Goal: Transaction & Acquisition: Register for event/course

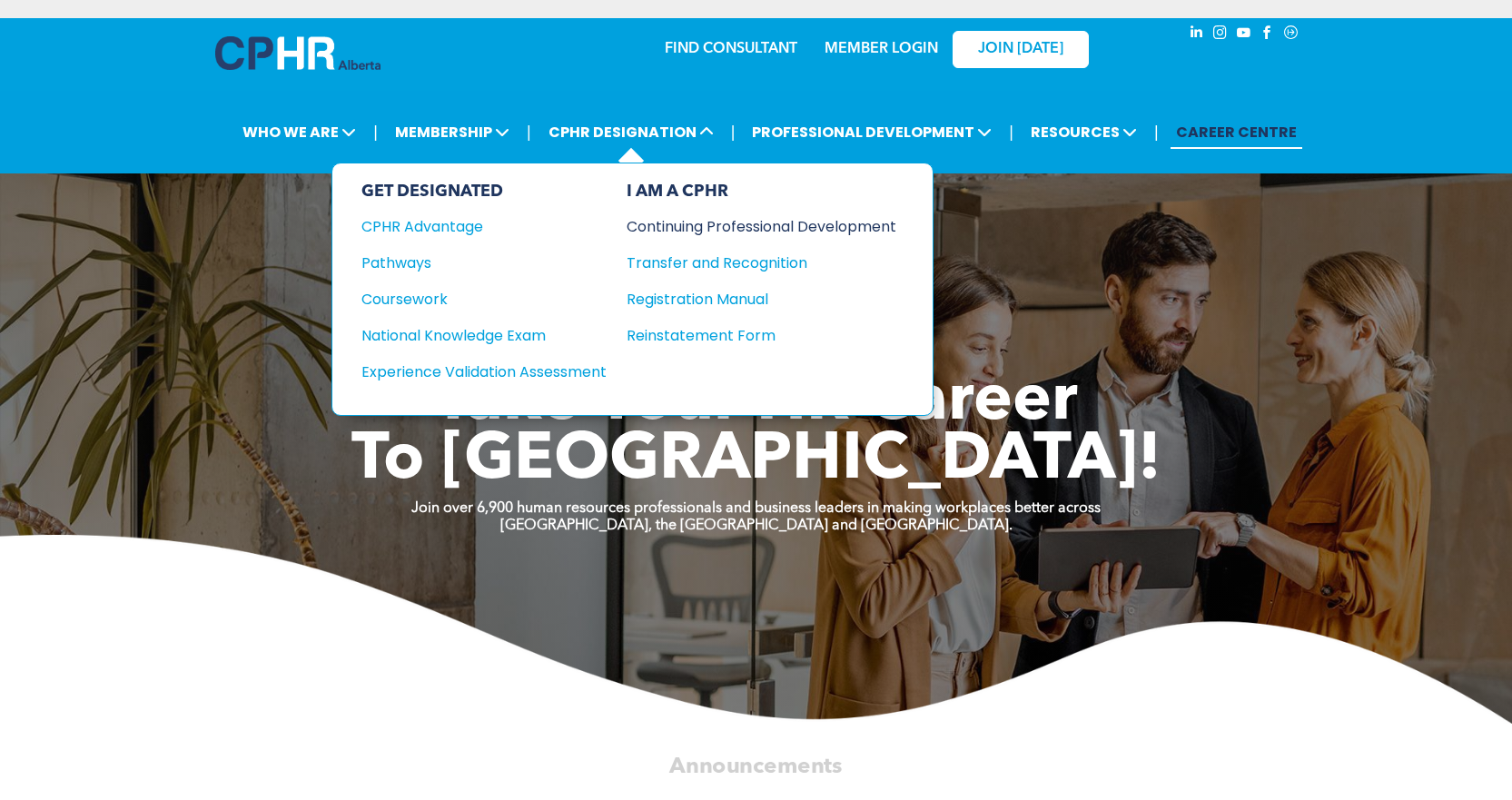
click at [768, 227] on div "Continuing Professional Development" at bounding box center [748, 226] width 243 height 23
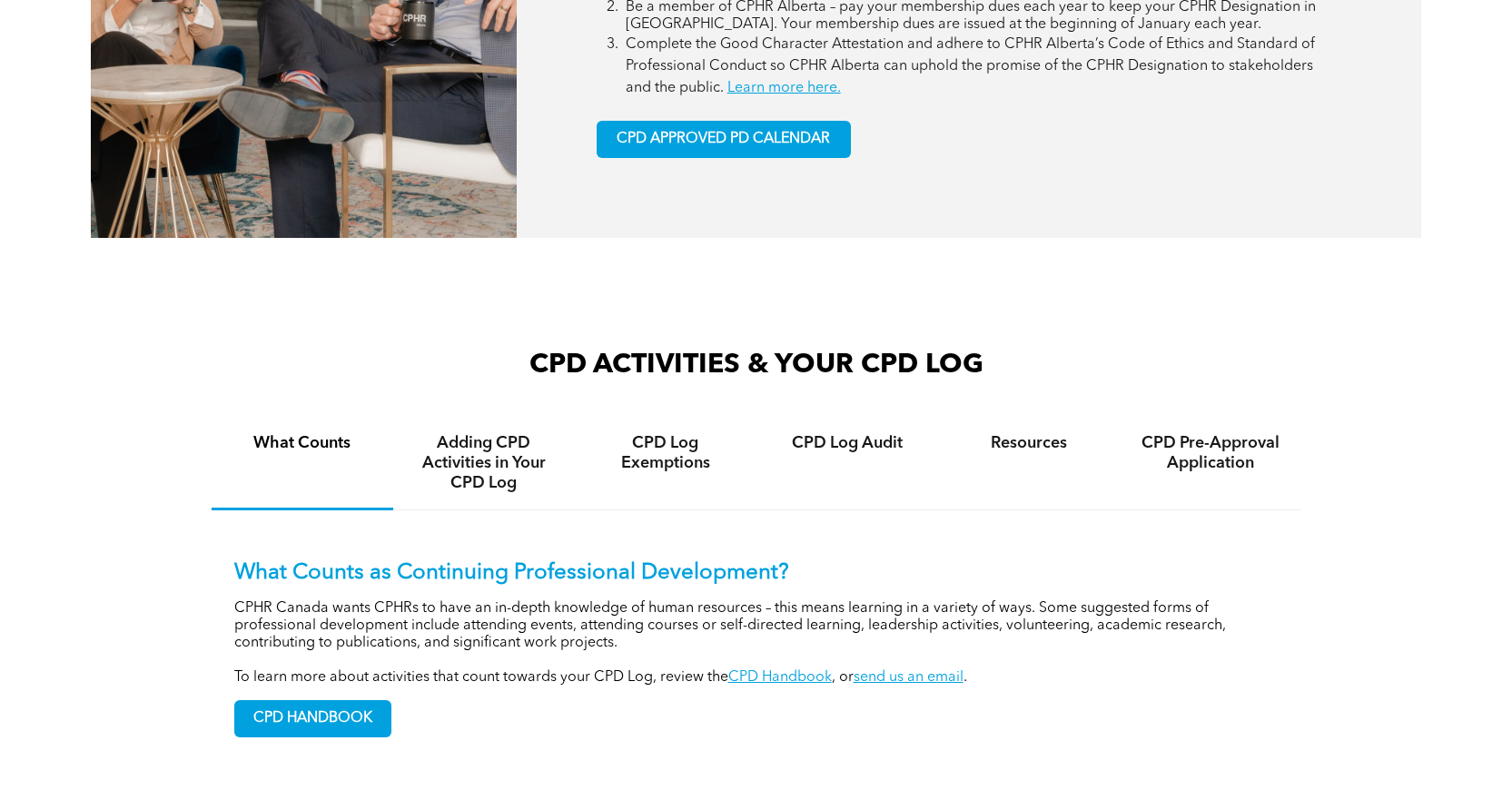
scroll to position [1090, 0]
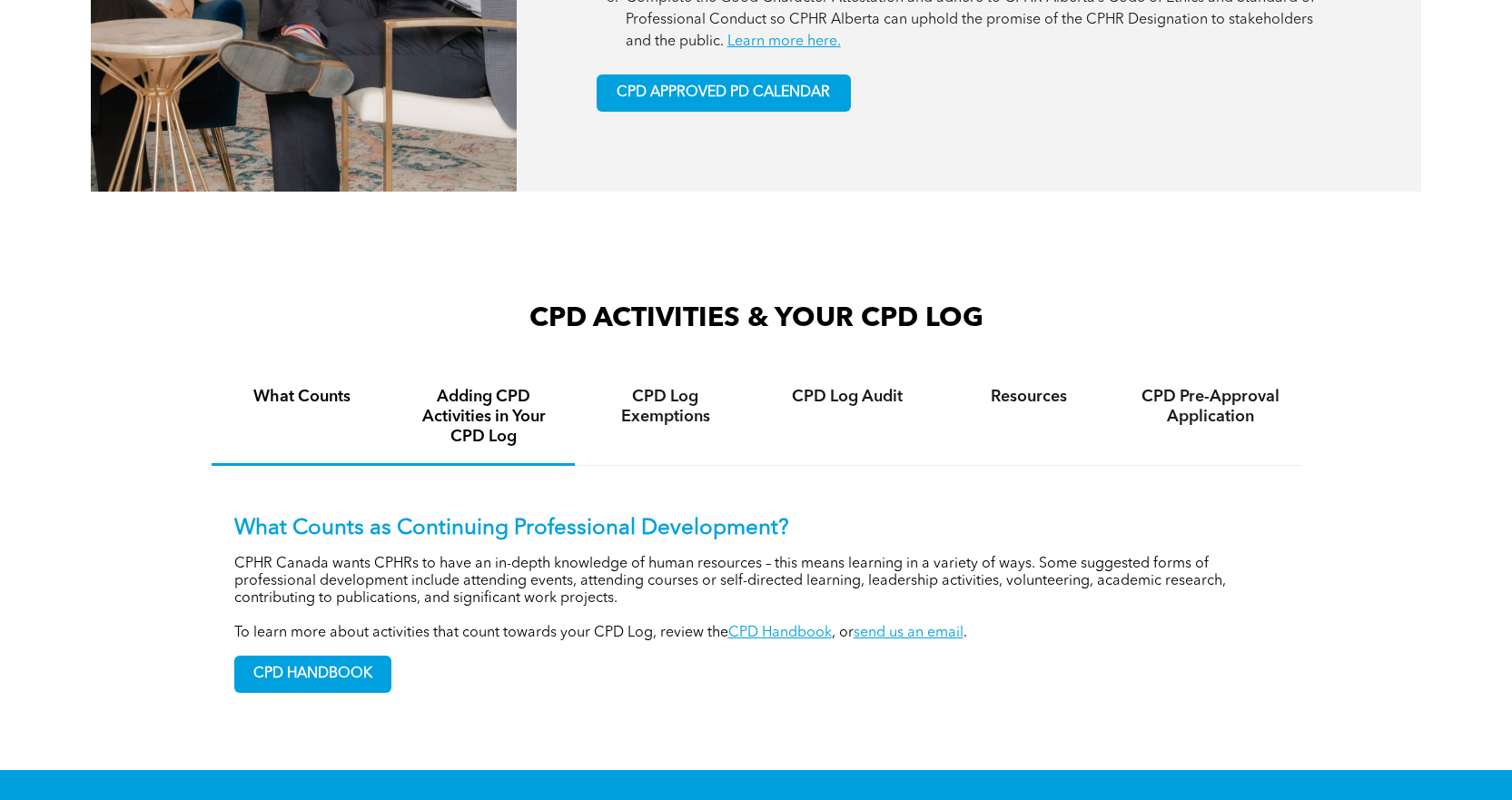
click at [499, 412] on h4 "Adding CPD Activities in Your CPD Log" at bounding box center [484, 416] width 149 height 60
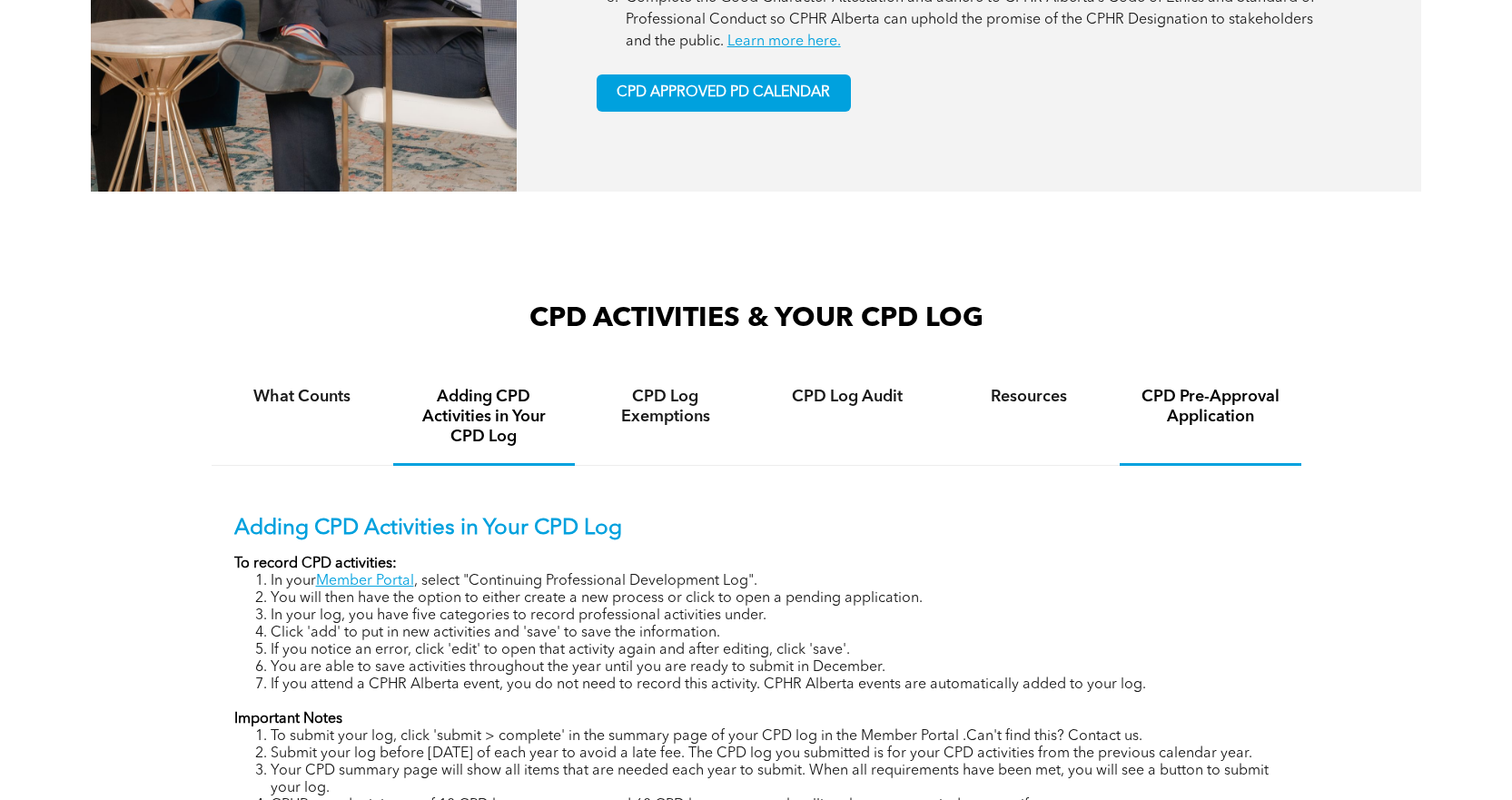
click at [1234, 410] on h4 "CPD Pre-Approval Application" at bounding box center [1210, 406] width 149 height 39
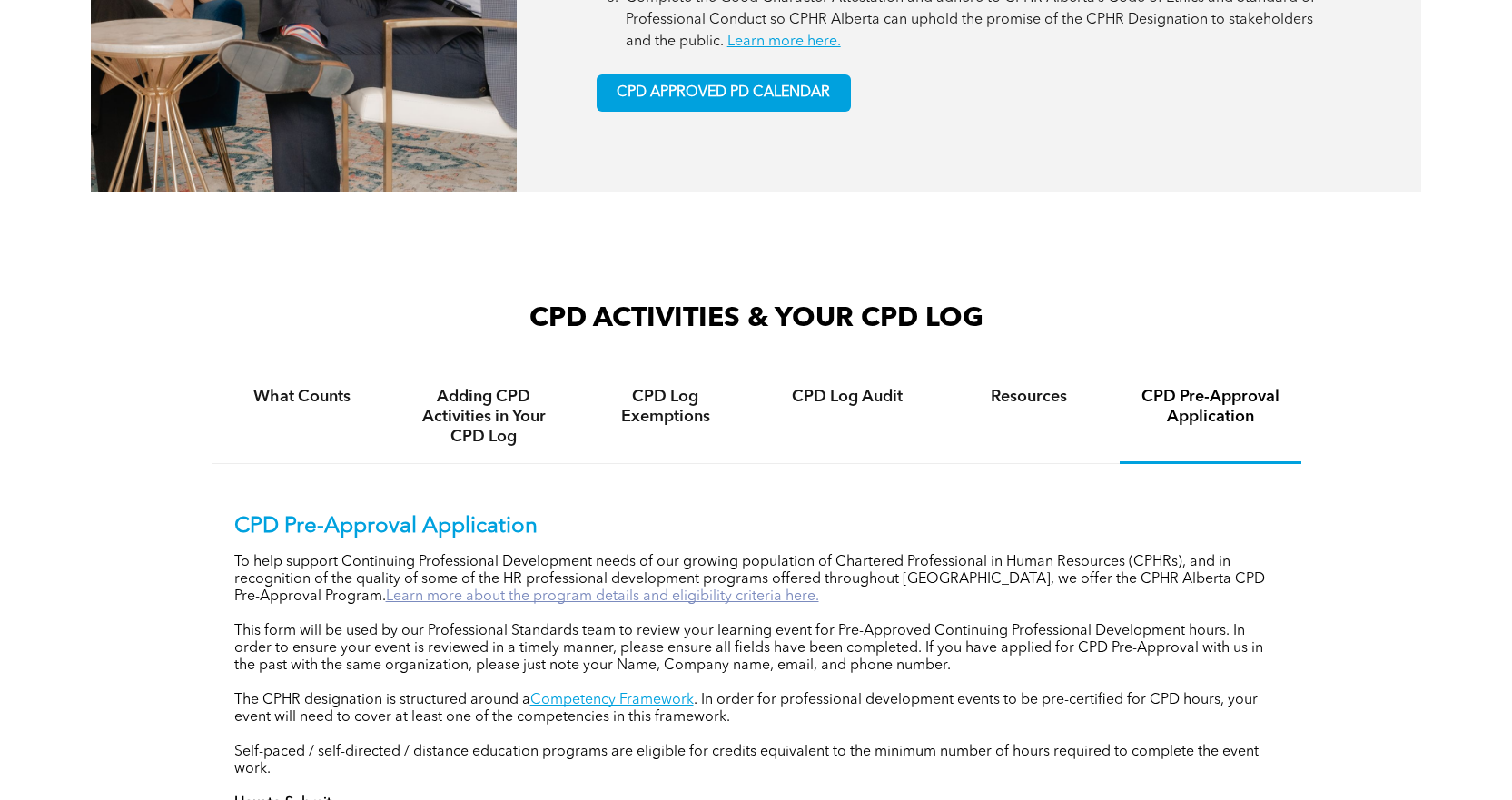
scroll to position [1181, 0]
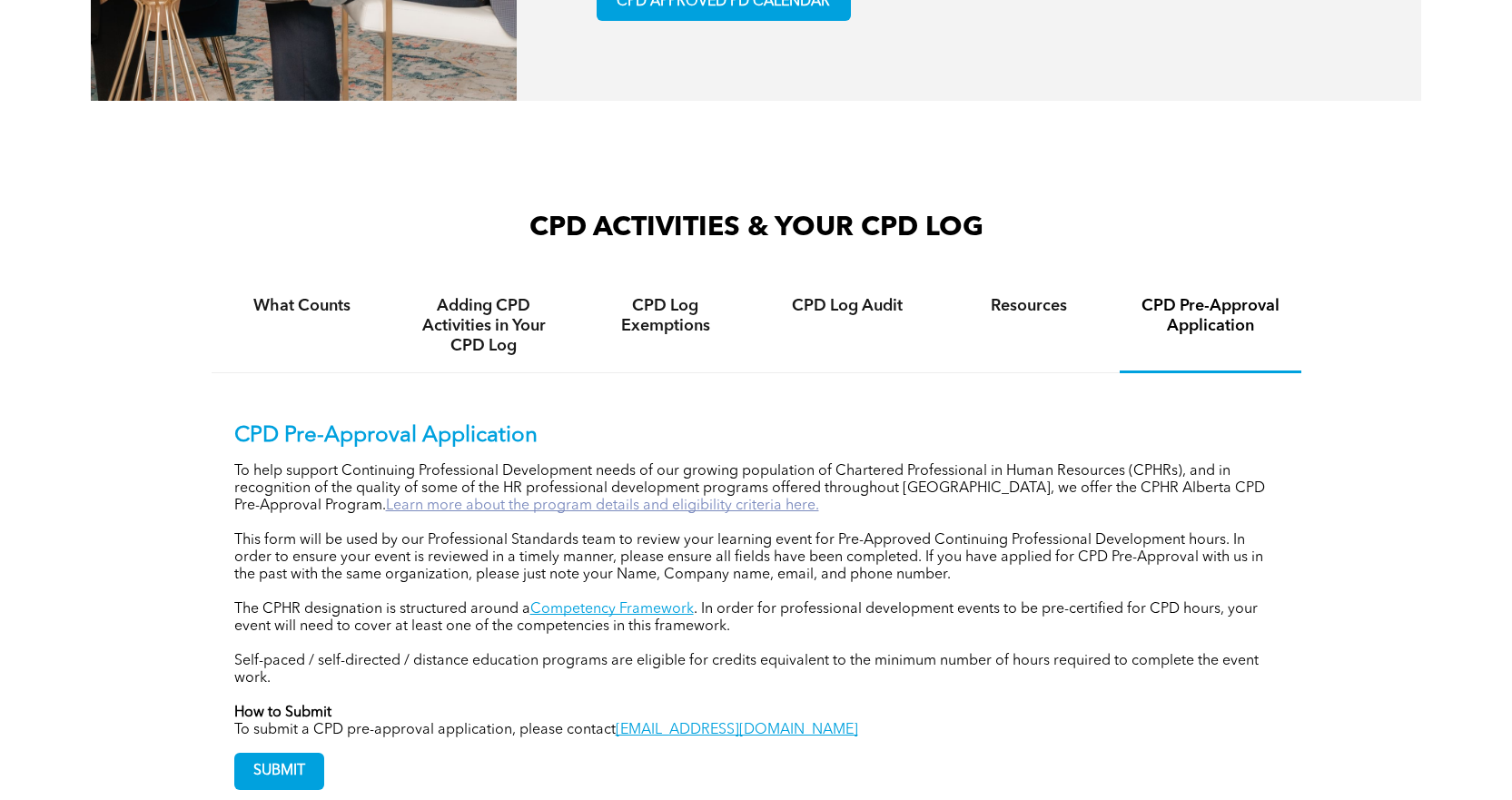
click at [450, 503] on link "Learn more about the program details and eligibility criteria here." at bounding box center [602, 505] width 433 height 15
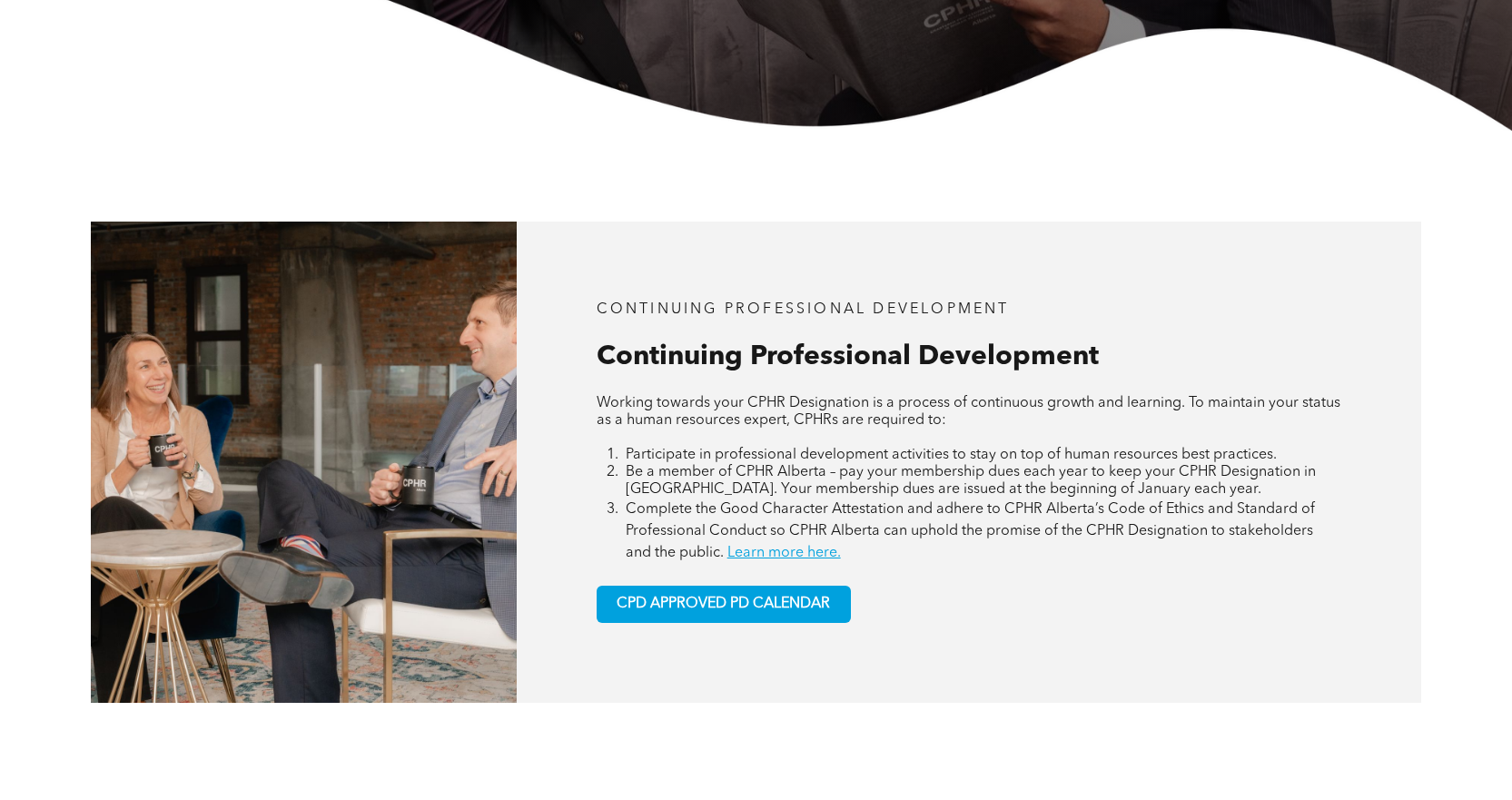
scroll to position [635, 0]
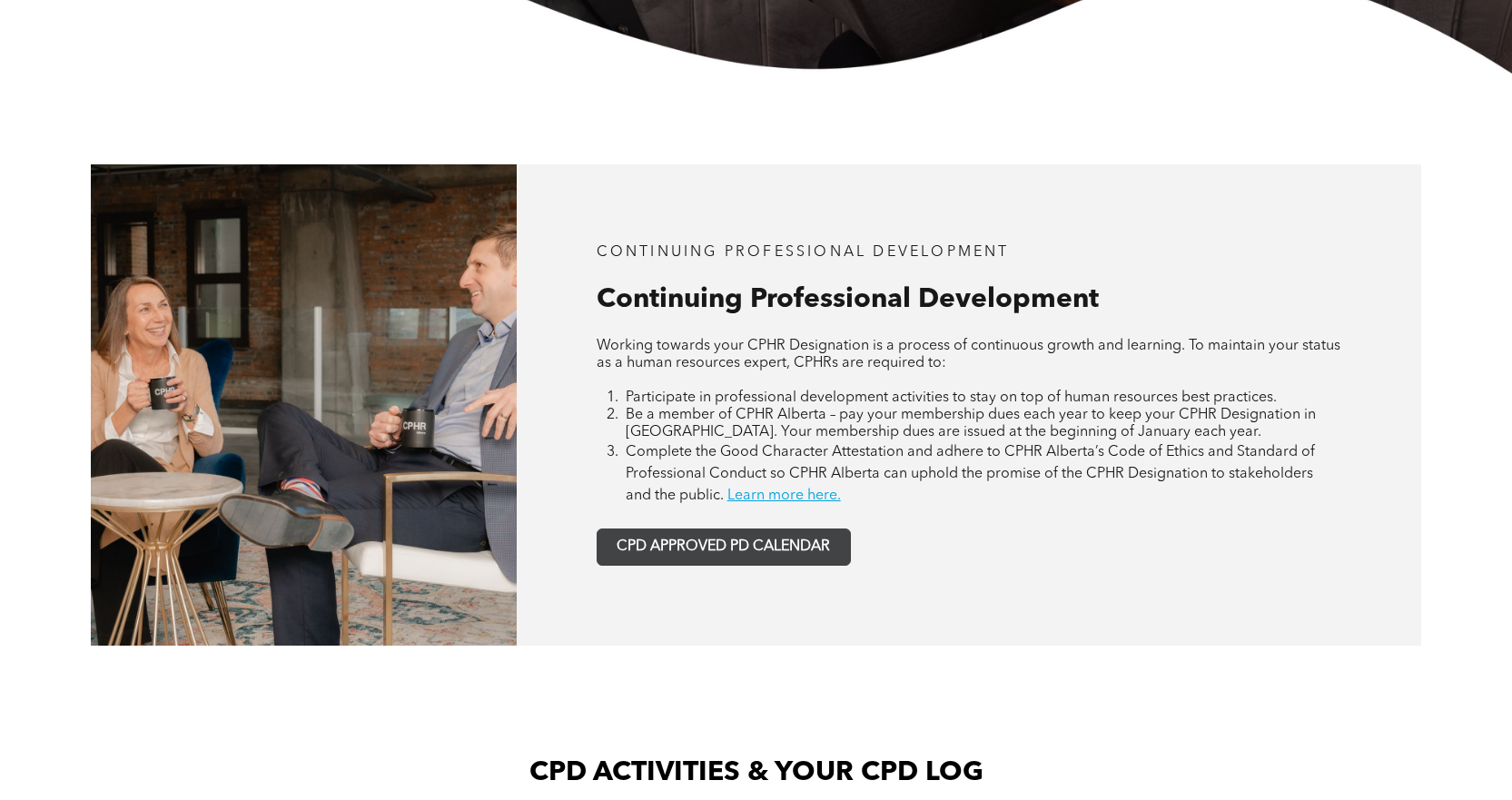
click at [800, 545] on span "CPD APPROVED PD CALENDAR" at bounding box center [723, 546] width 213 height 17
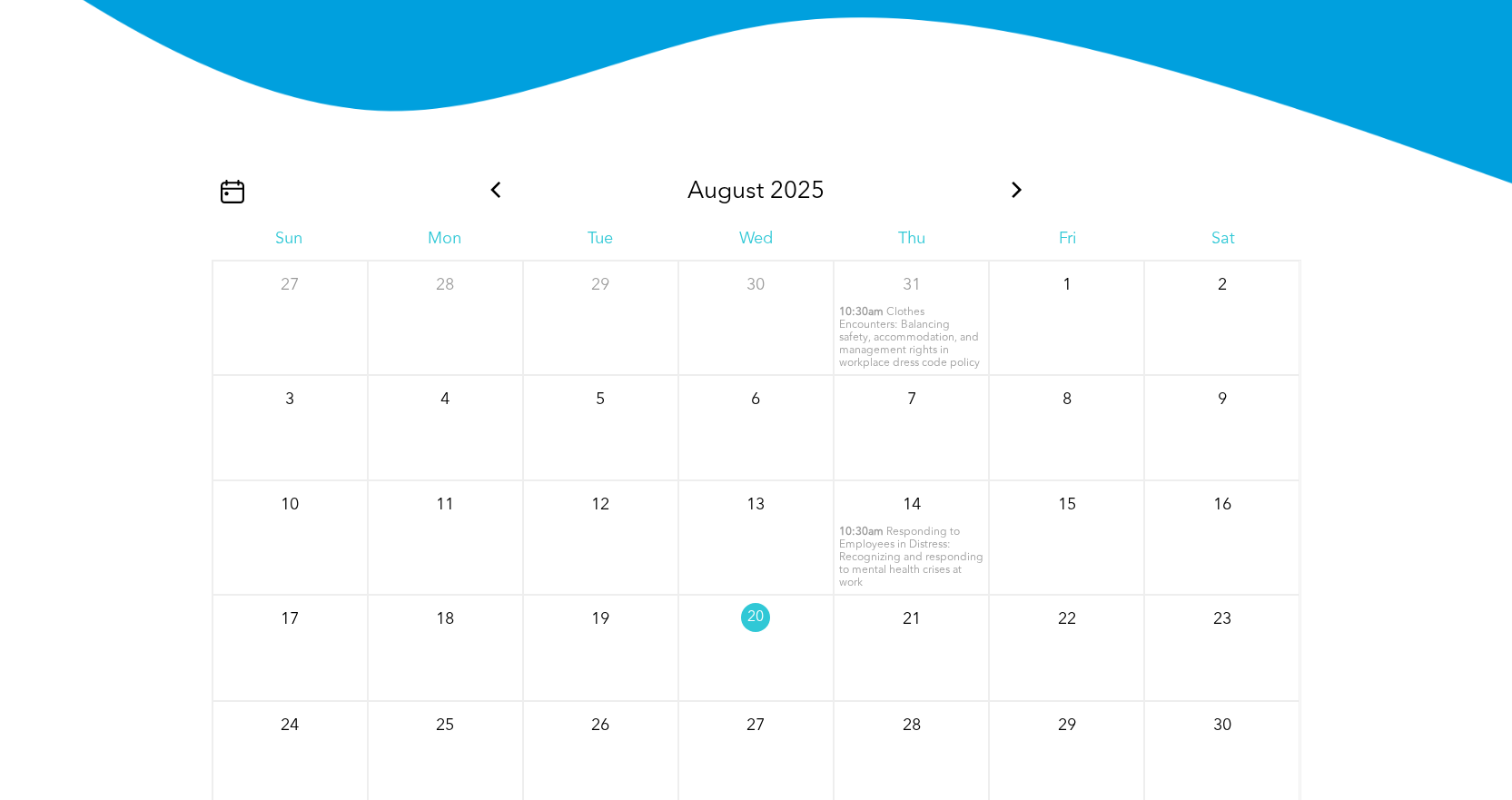
scroll to position [2228, 0]
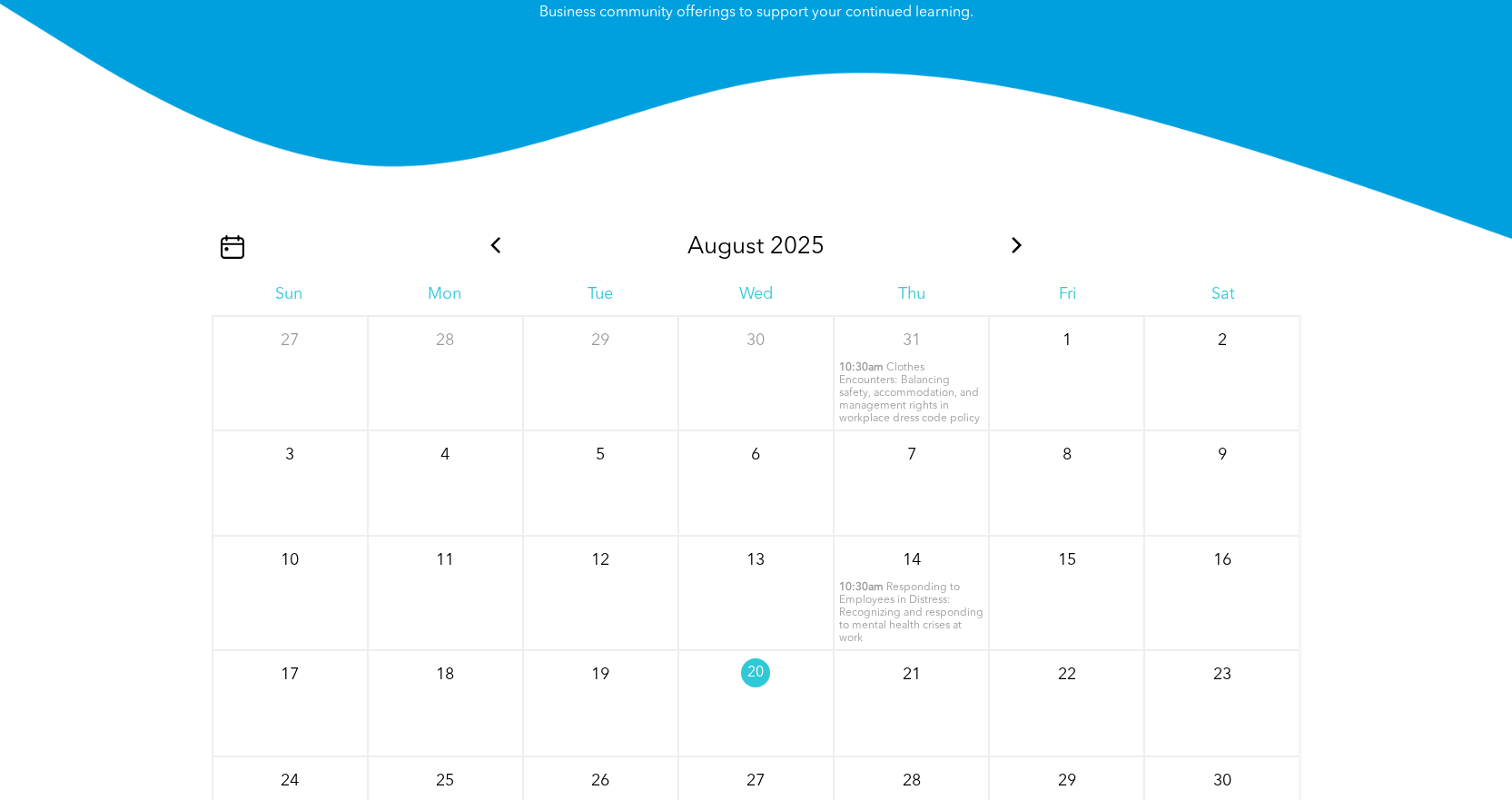
click at [1013, 244] on icon at bounding box center [1018, 245] width 24 height 17
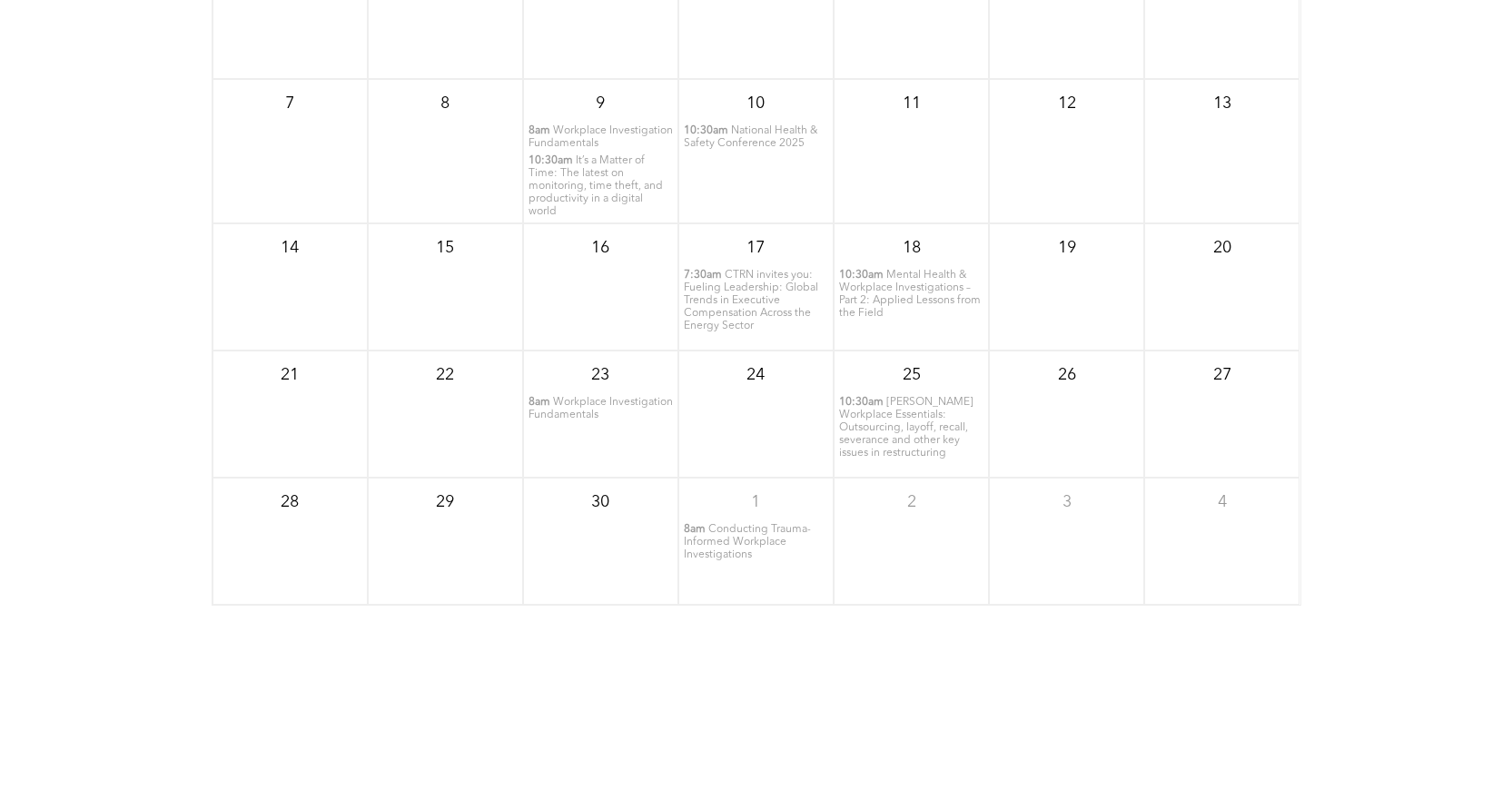
scroll to position [2501, 0]
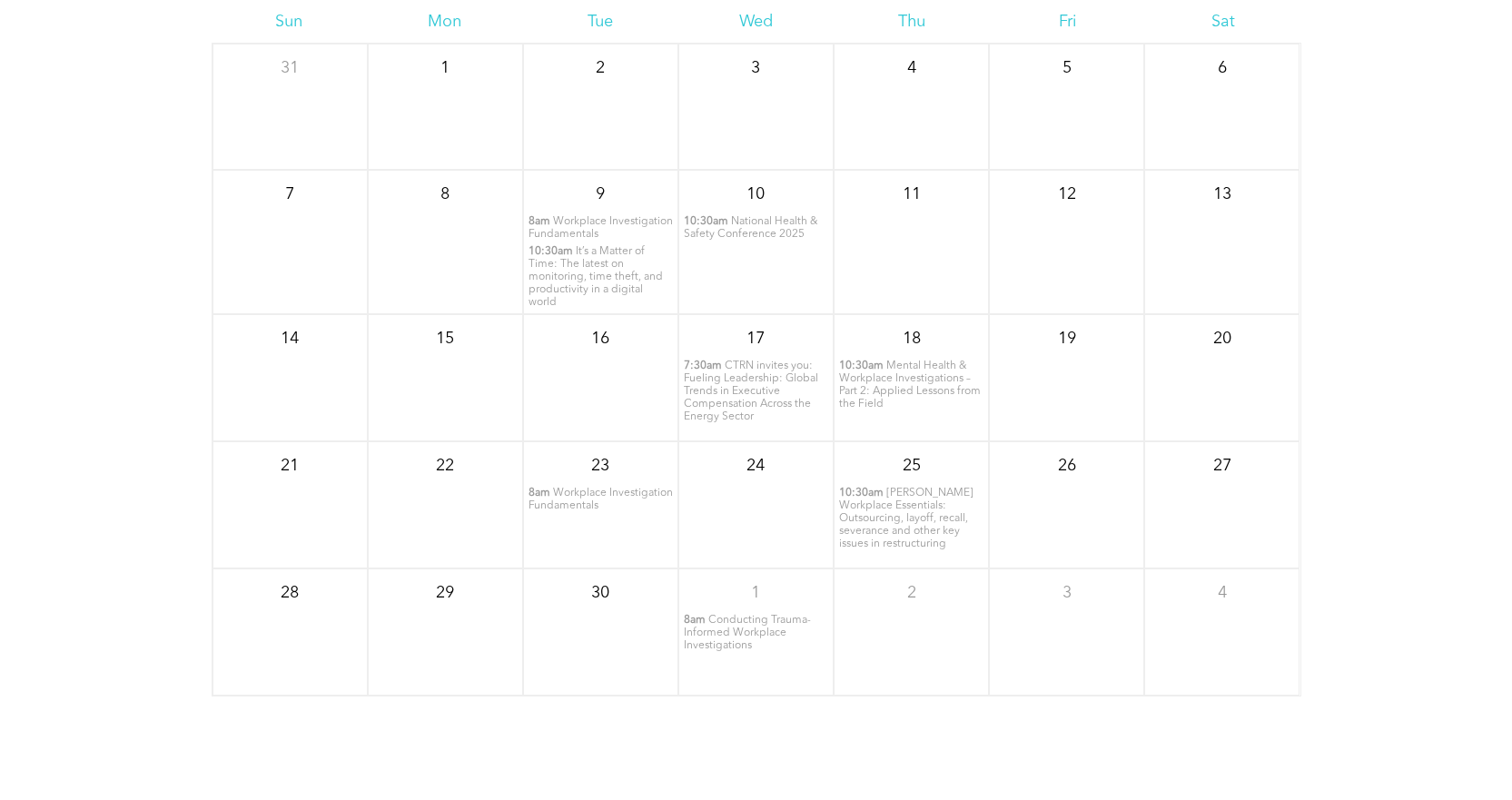
click at [735, 631] on span "Conducting Trauma-Informed Workplace Investigations" at bounding box center [747, 632] width 127 height 36
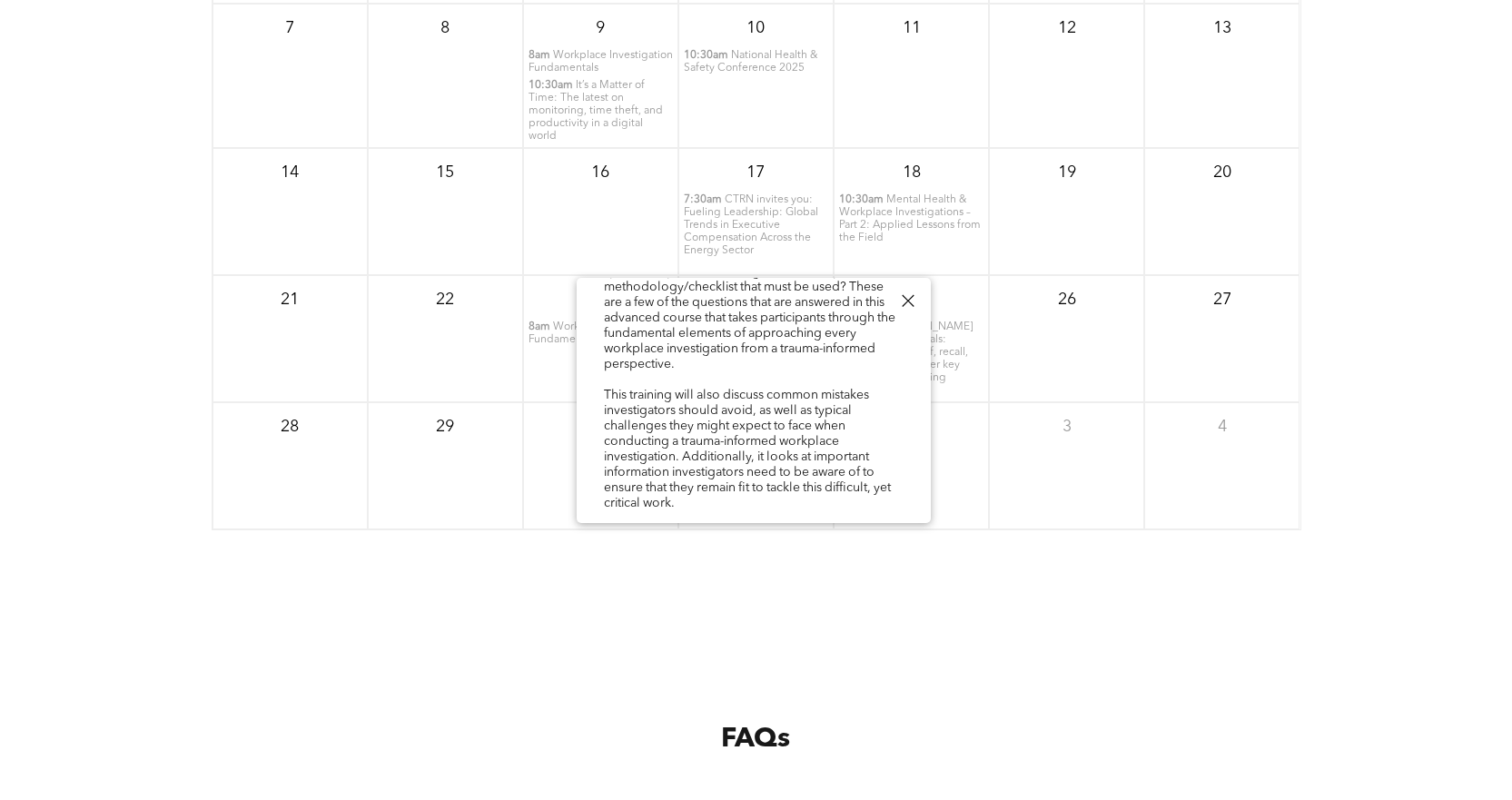
scroll to position [2682, 0]
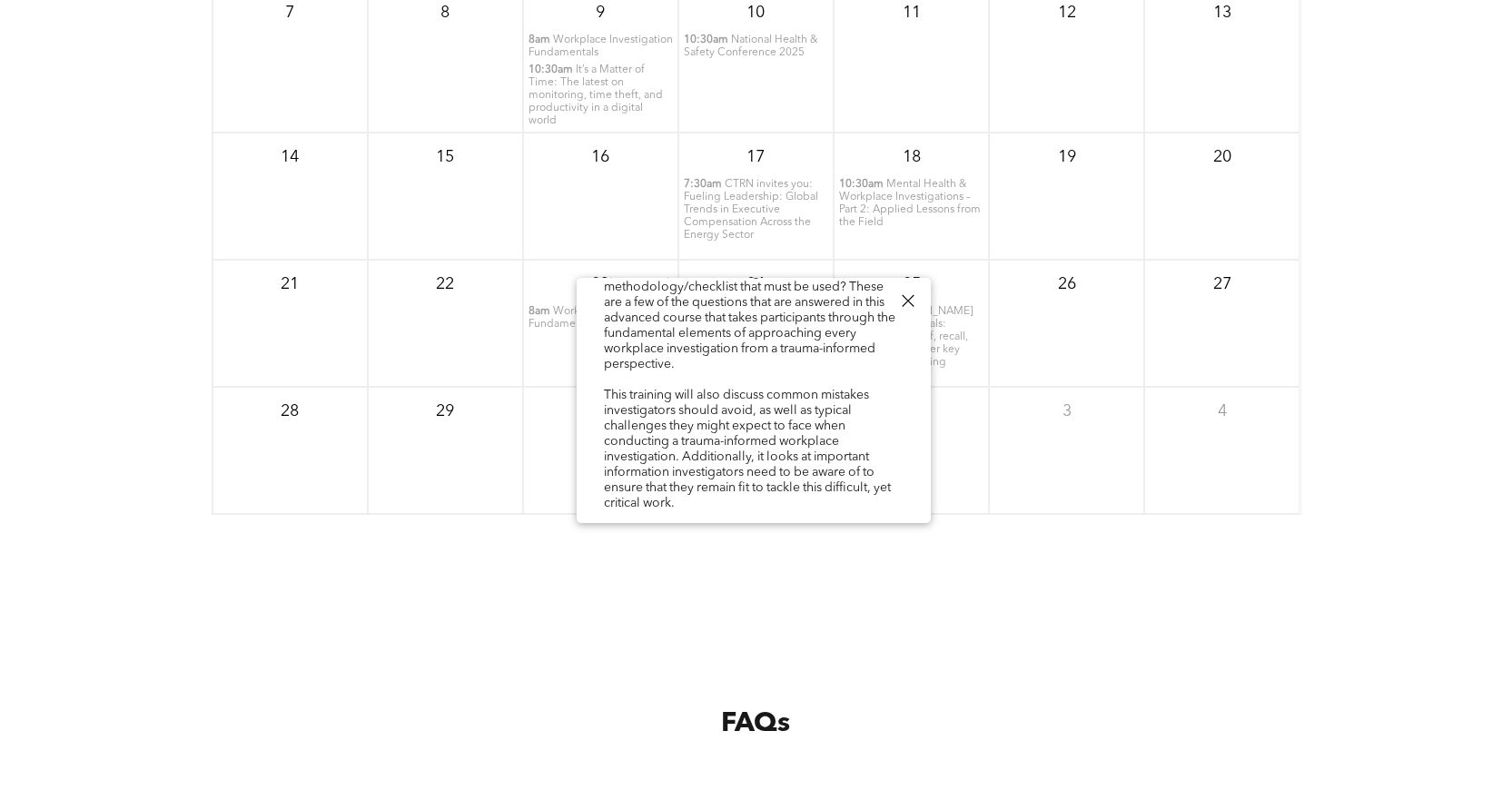
click at [905, 298] on div at bounding box center [908, 301] width 25 height 25
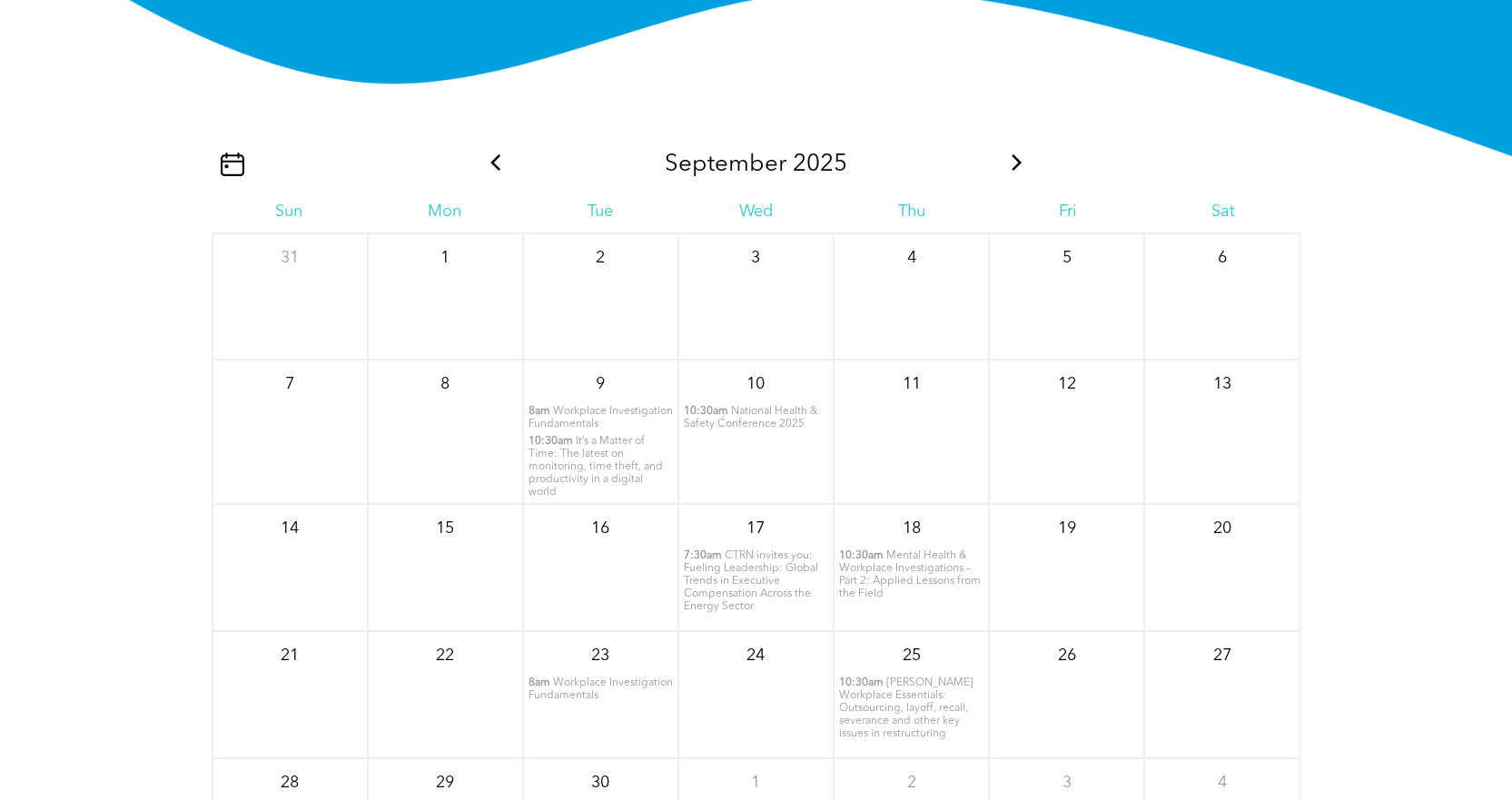
scroll to position [2319, 0]
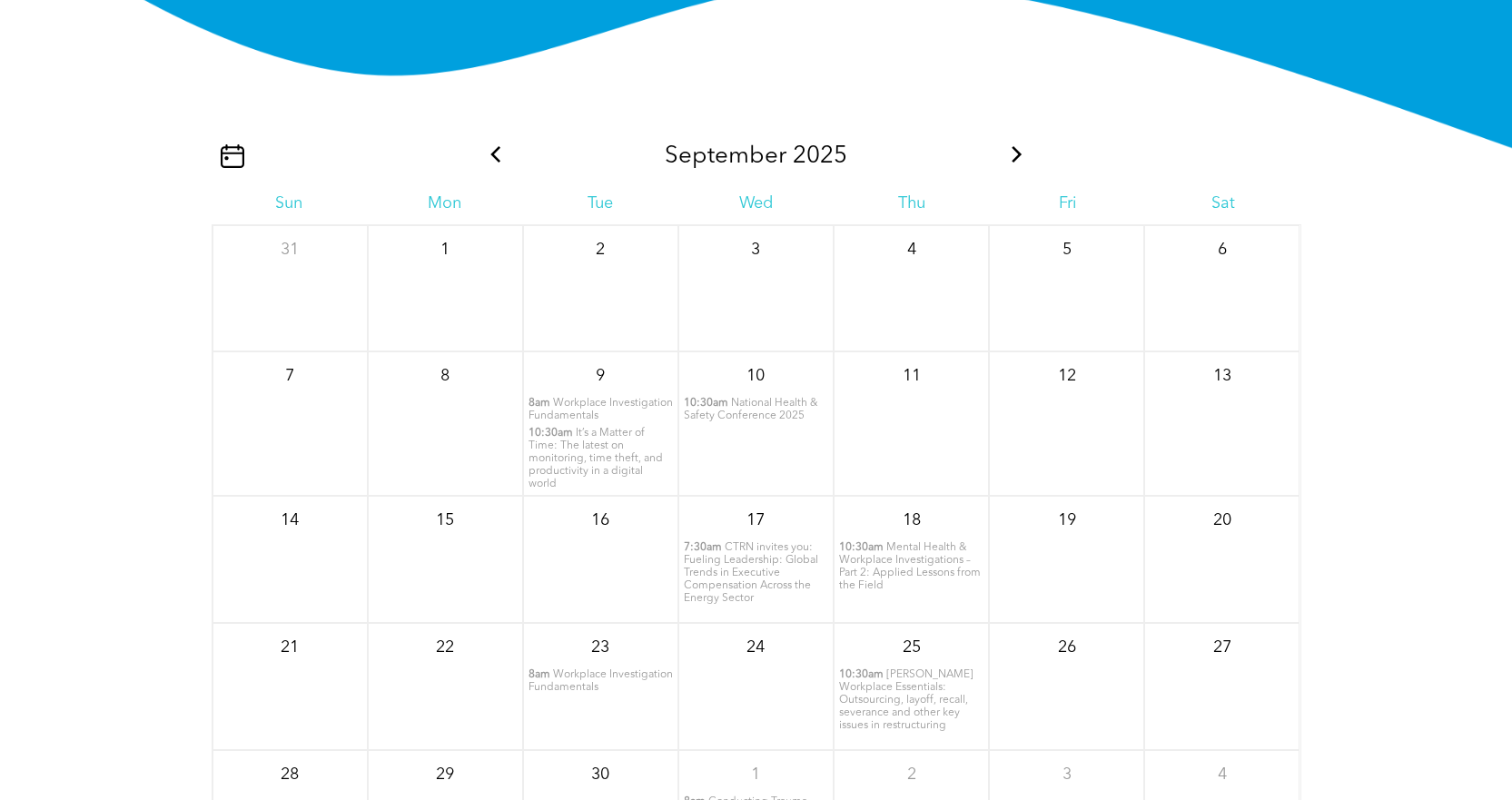
click at [1015, 163] on icon at bounding box center [1017, 154] width 10 height 17
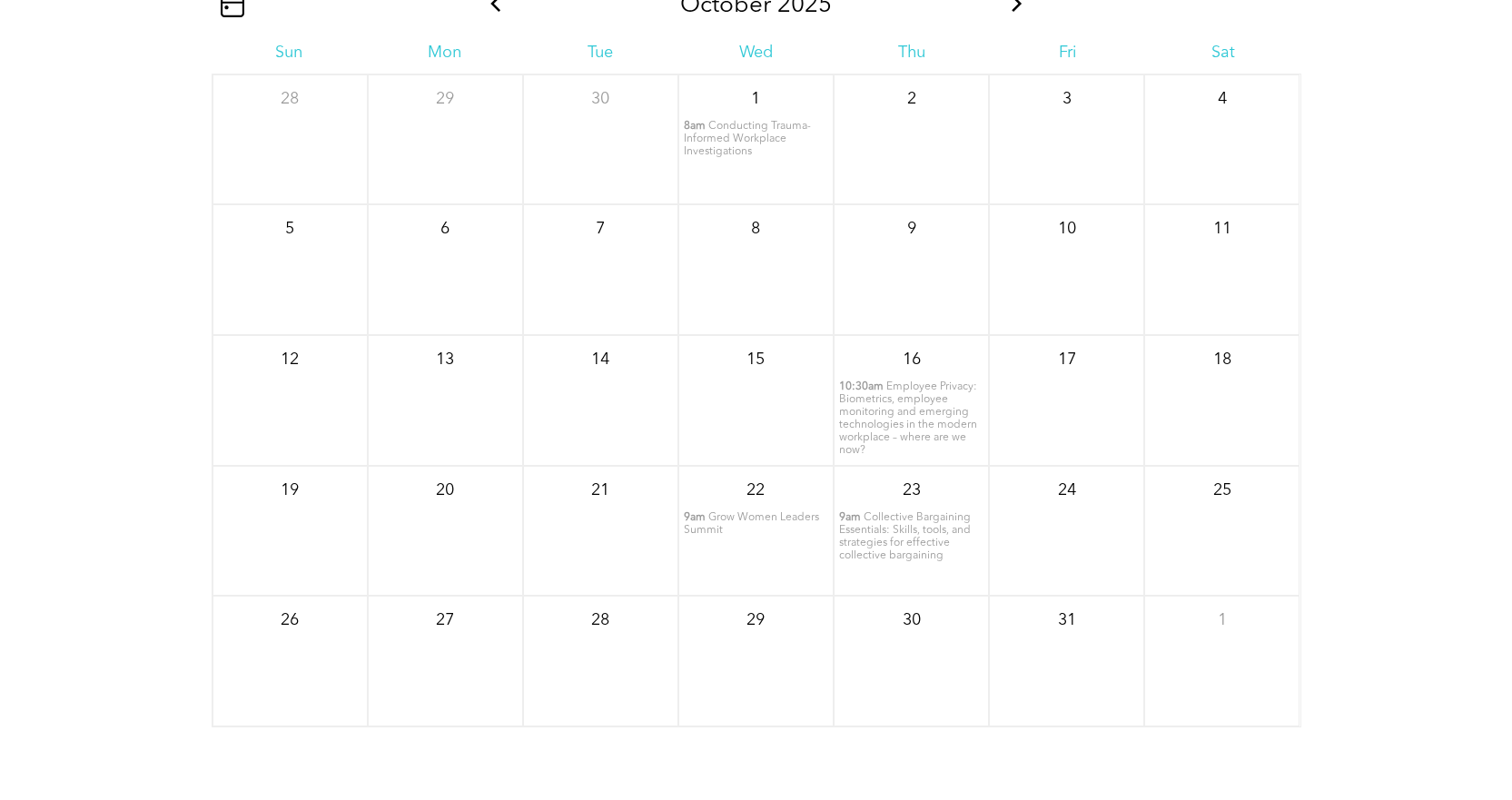
scroll to position [2501, 0]
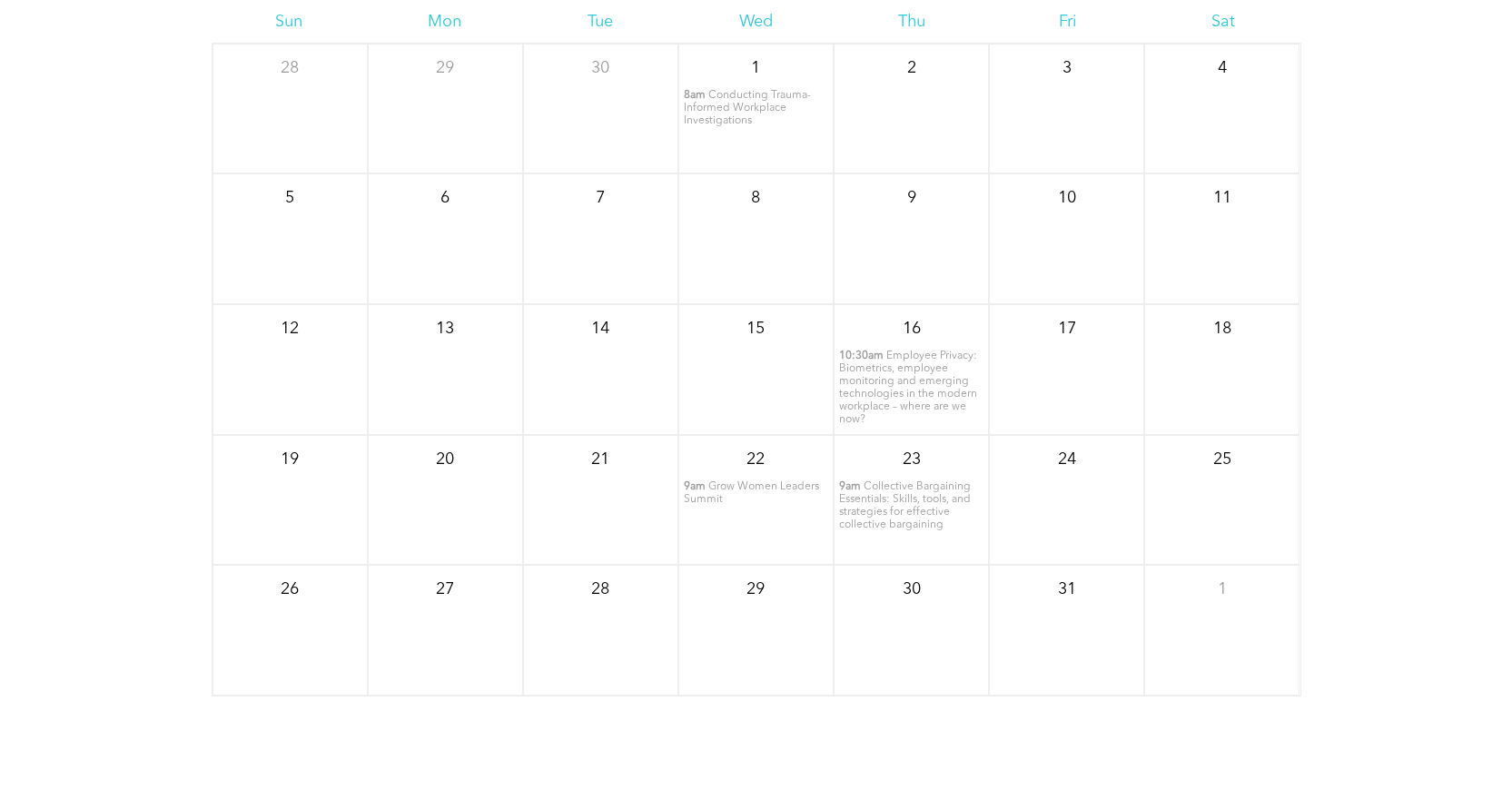
click at [883, 358] on span "10:30am" at bounding box center [861, 355] width 44 height 13
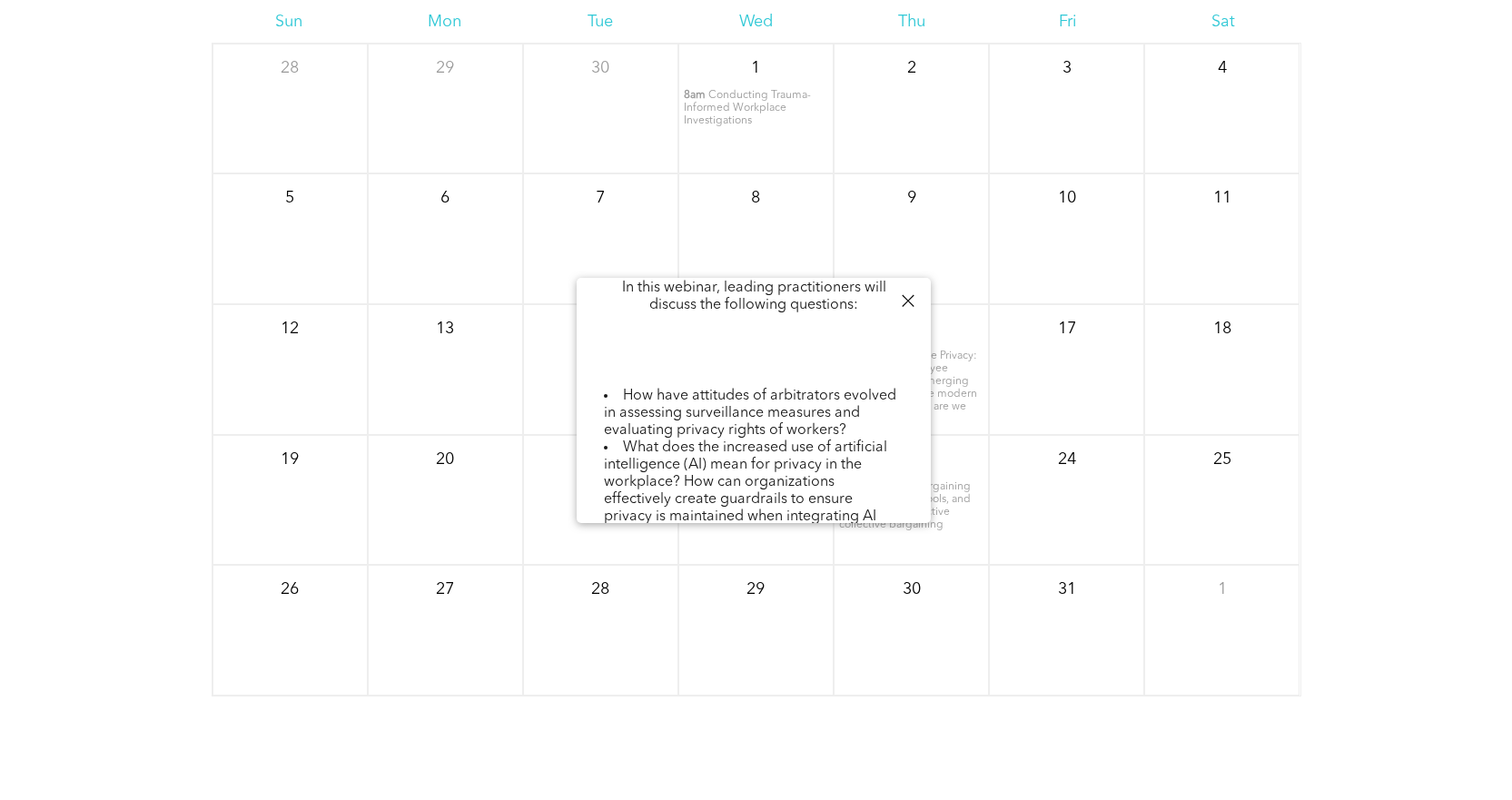
scroll to position [0, 0]
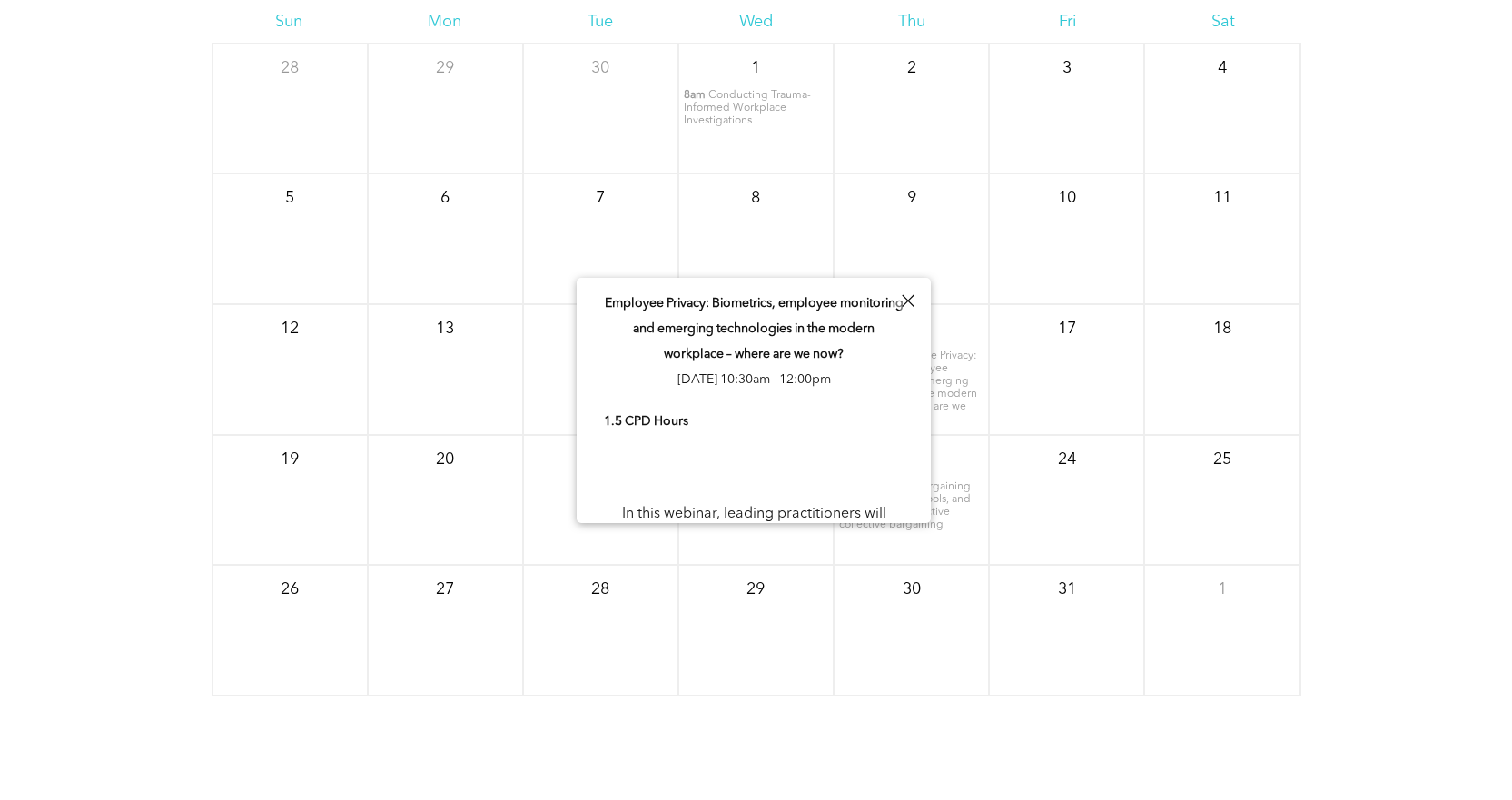
click at [909, 302] on div at bounding box center [908, 301] width 25 height 25
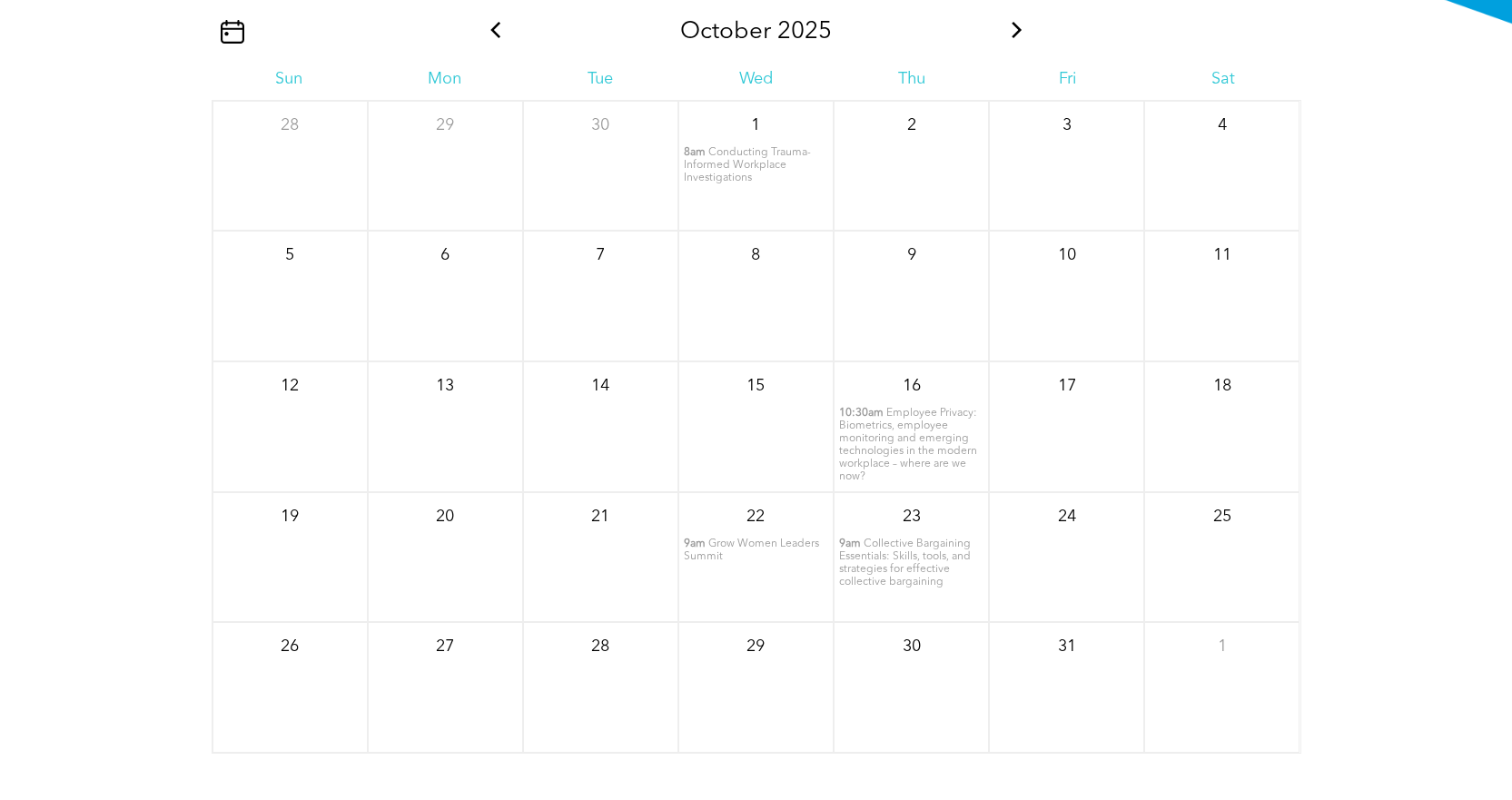
scroll to position [2410, 0]
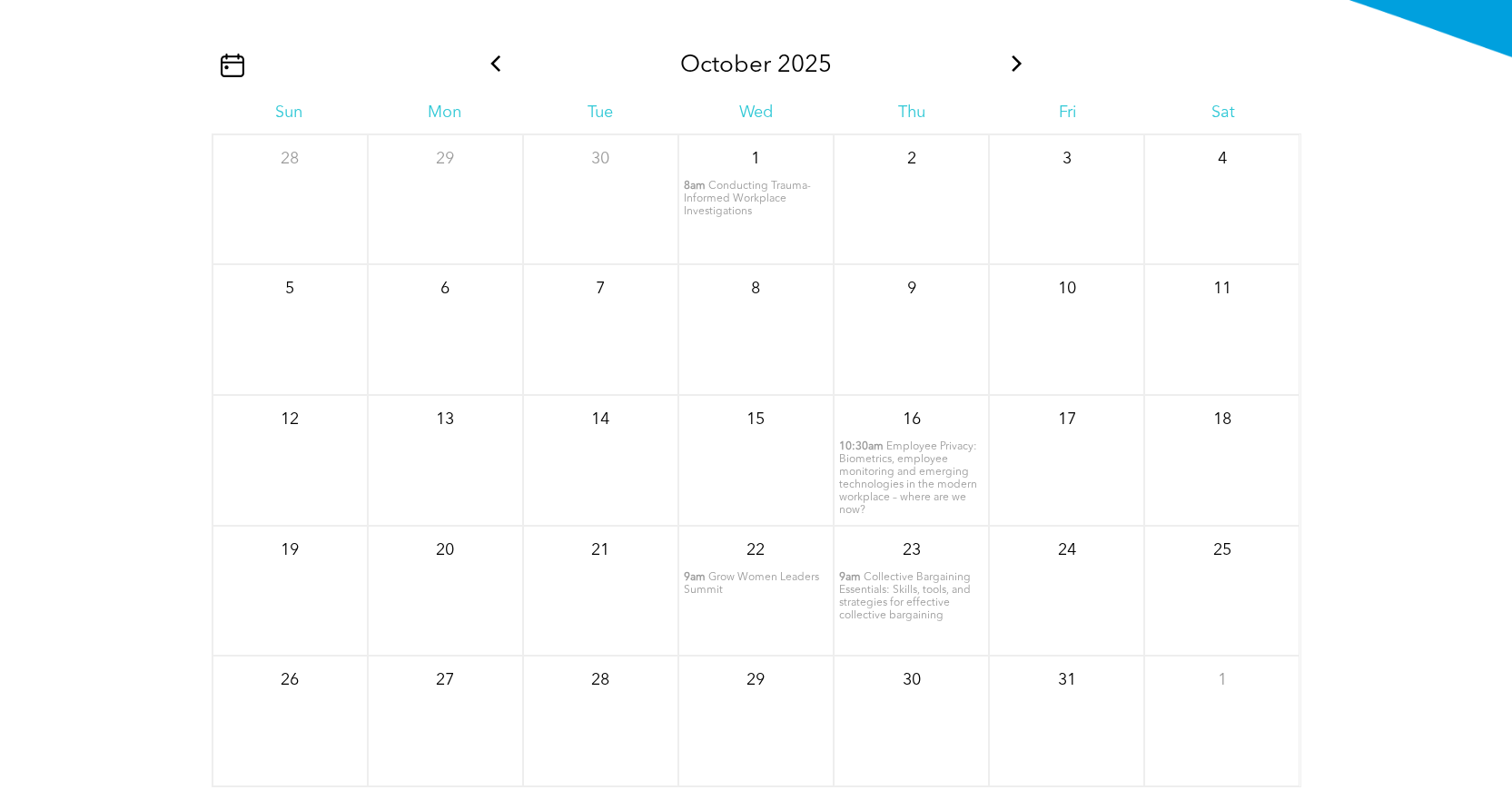
click at [722, 196] on span "Conducting Trauma-Informed Workplace Investigations" at bounding box center [747, 198] width 127 height 36
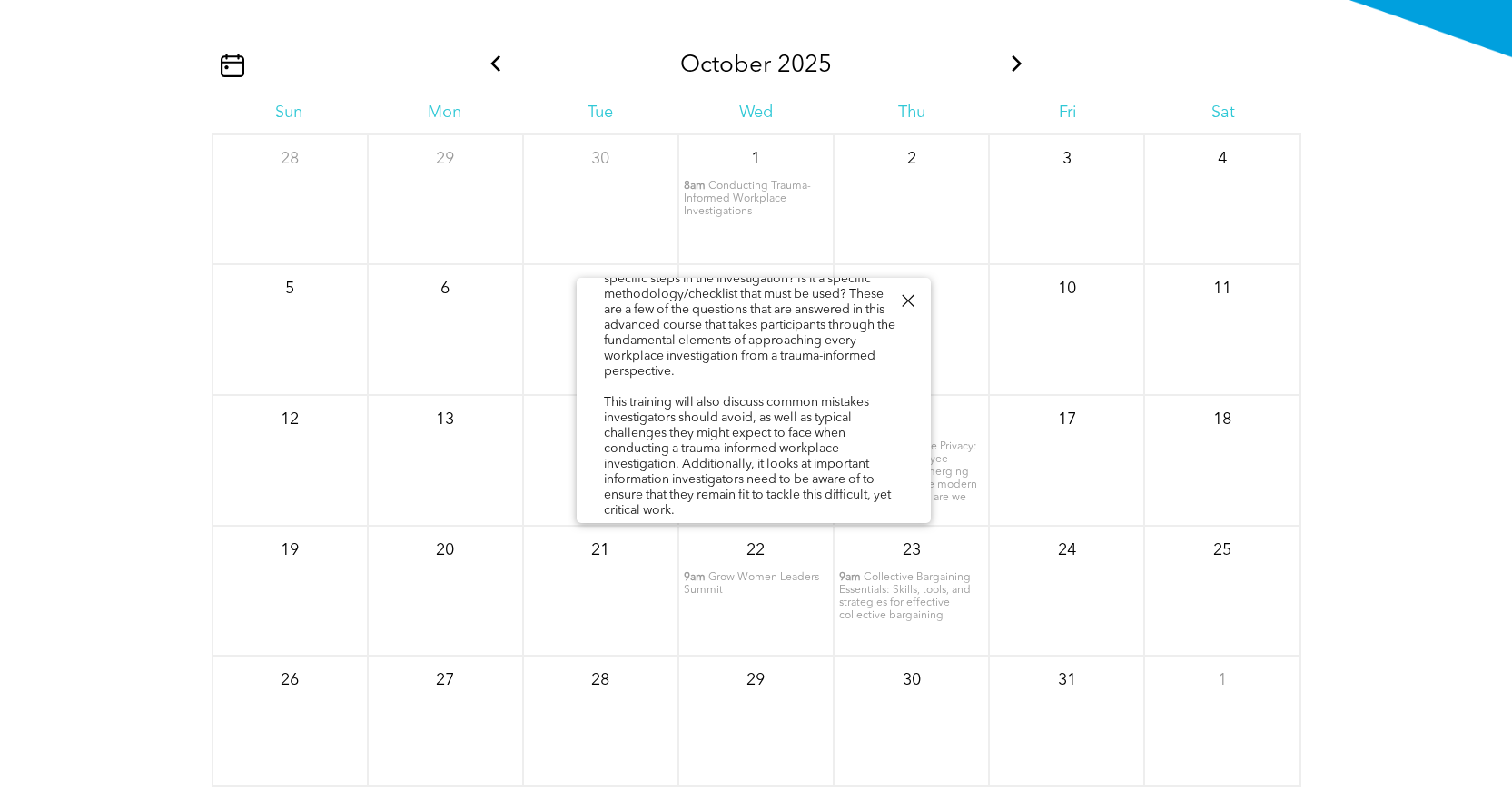
scroll to position [326, 0]
click at [913, 301] on div at bounding box center [908, 301] width 25 height 25
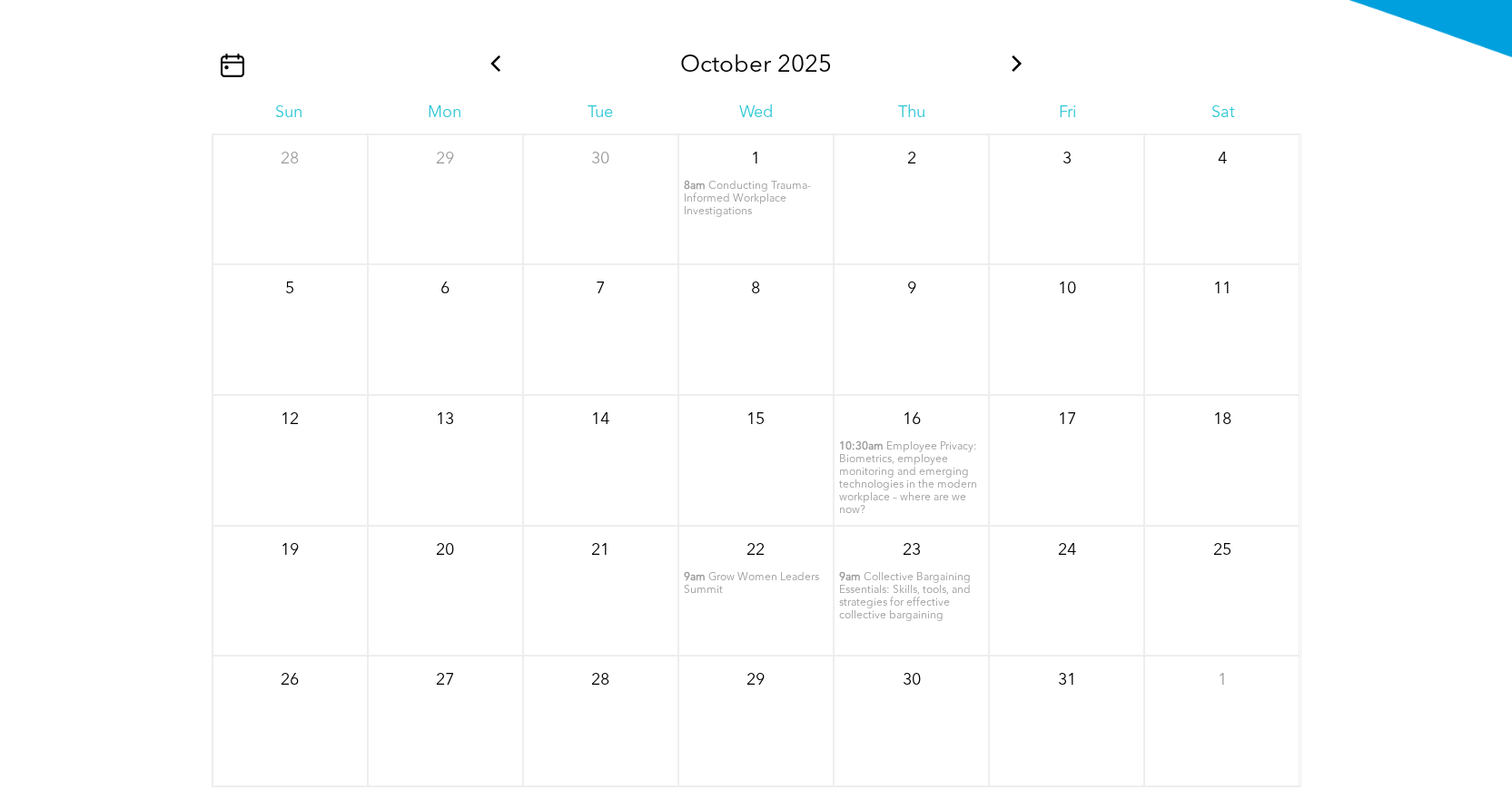
click at [754, 194] on span "Conducting Trauma-Informed Workplace Investigations" at bounding box center [747, 198] width 127 height 36
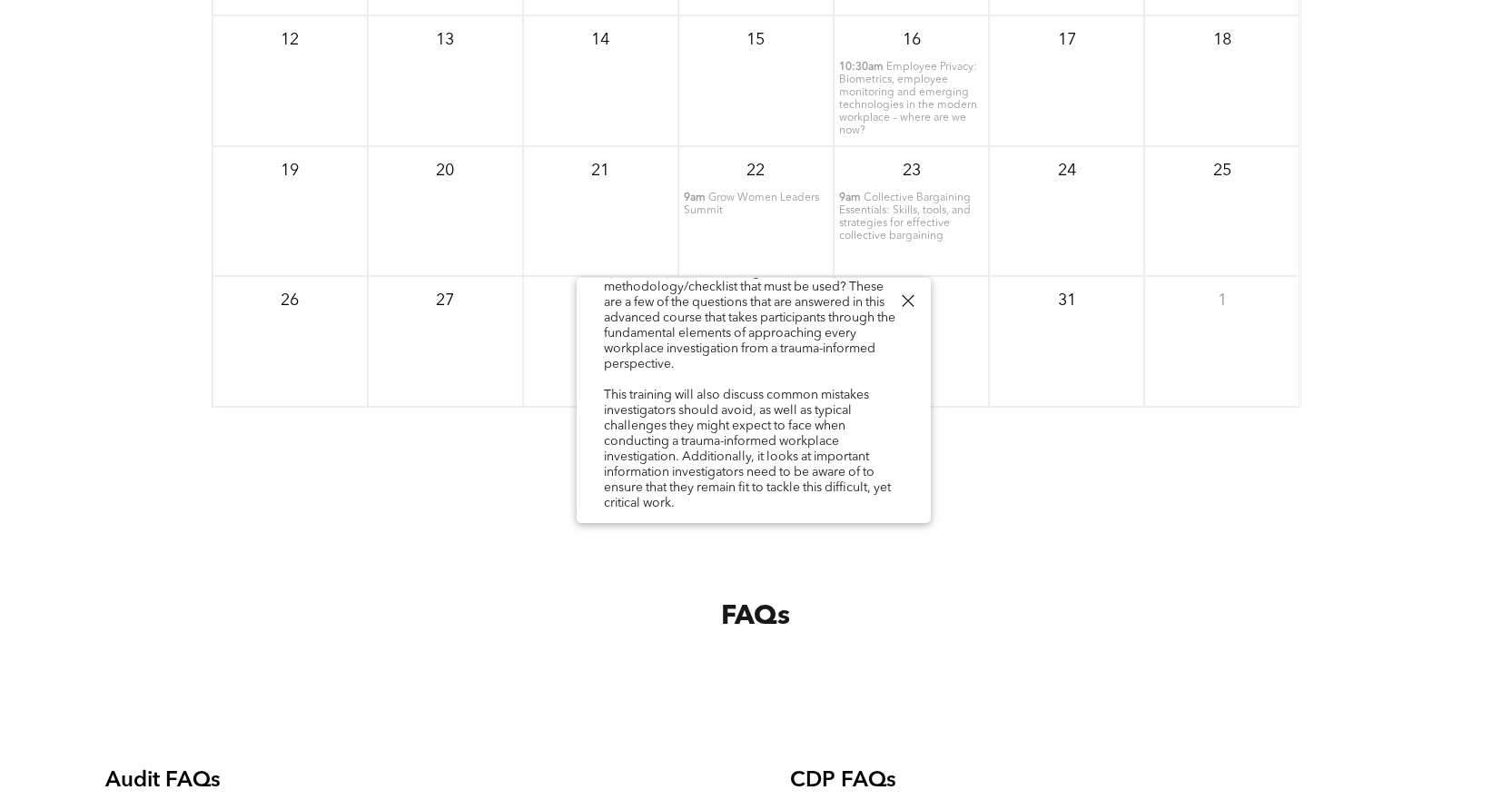
scroll to position [2864, 0]
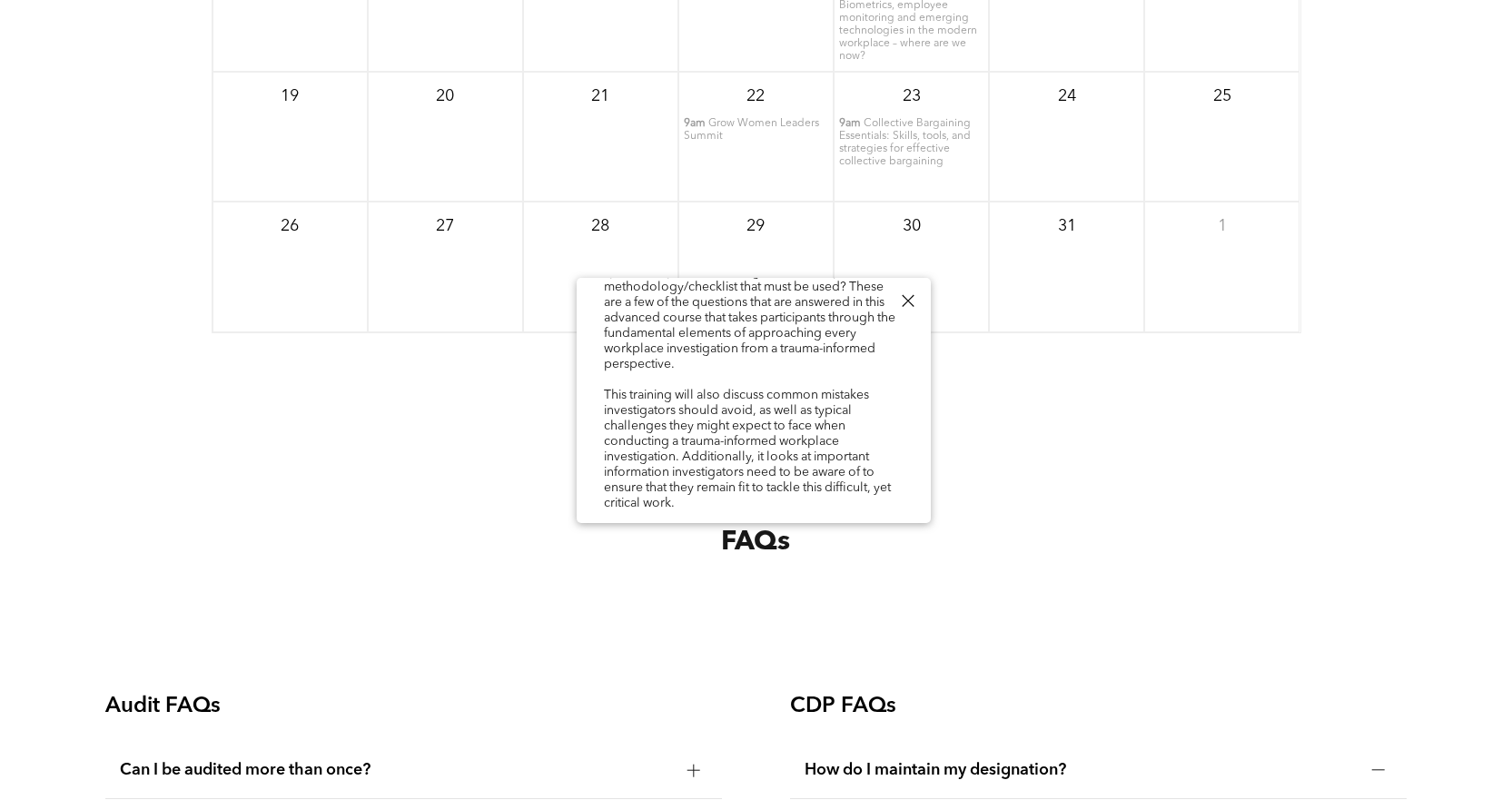
click at [644, 528] on link "Register here!" at bounding box center [643, 534] width 80 height 13
click at [907, 301] on div at bounding box center [908, 301] width 25 height 25
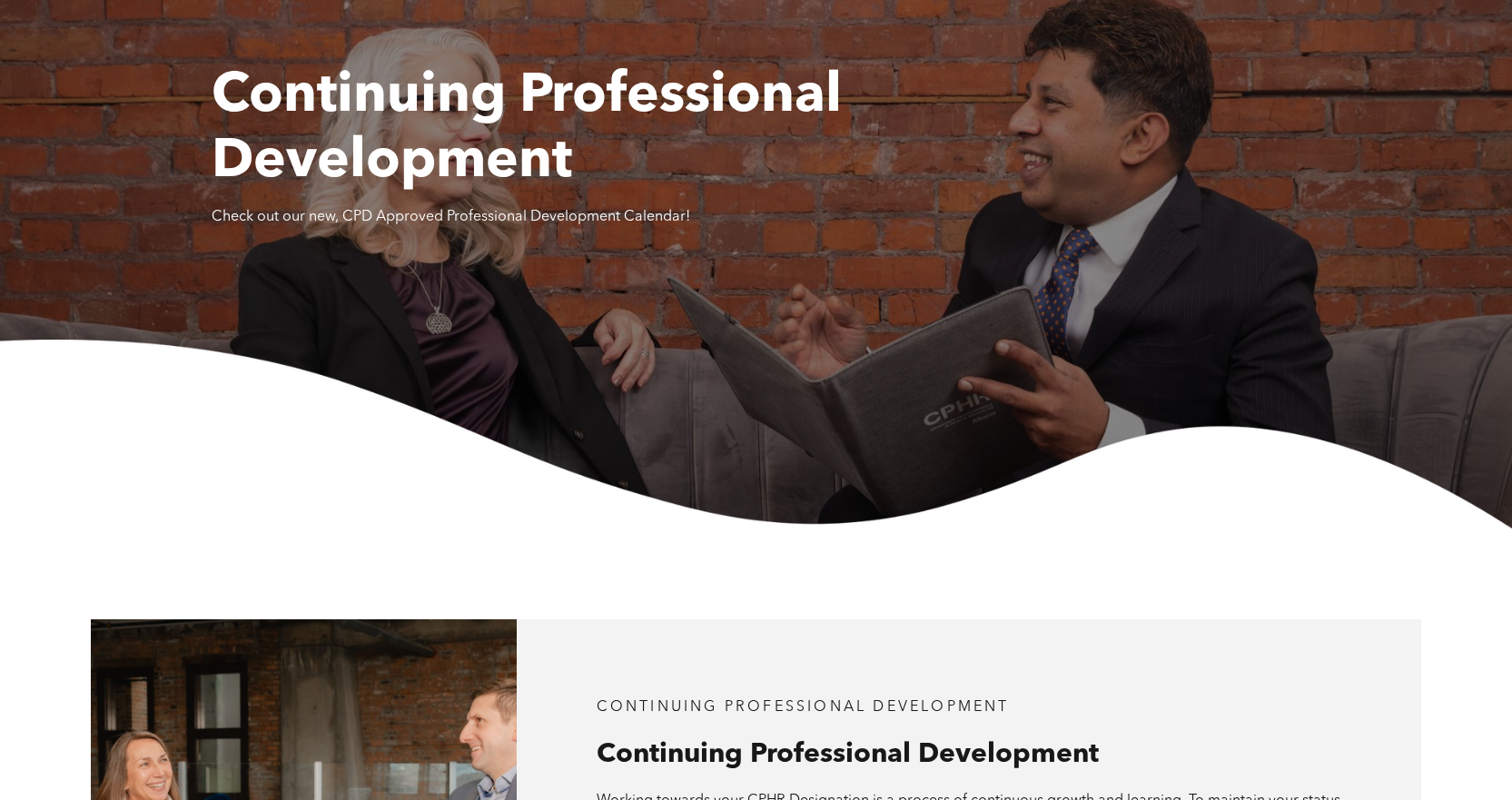
scroll to position [0, 0]
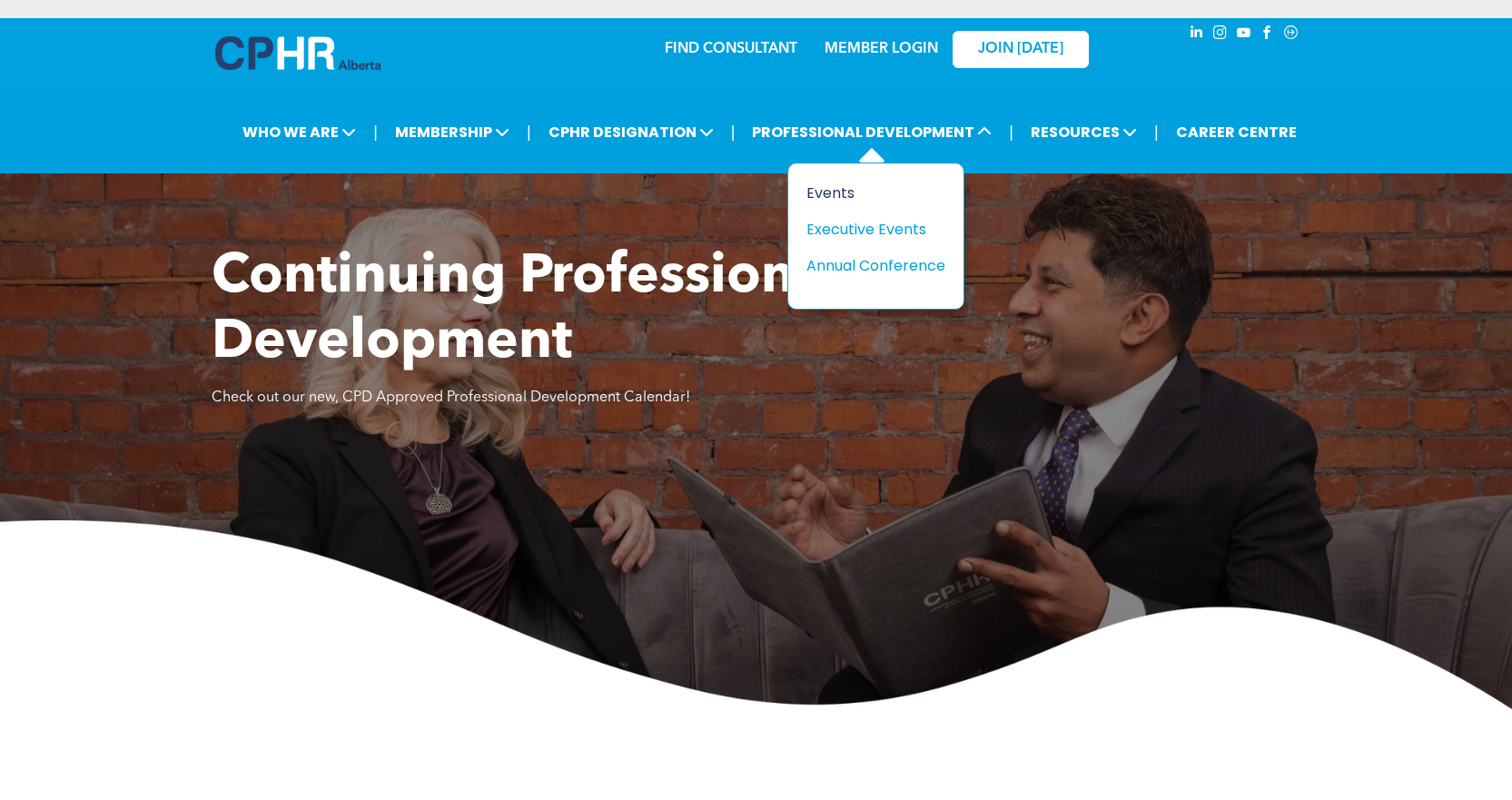
click at [833, 192] on div "Events" at bounding box center [869, 192] width 125 height 23
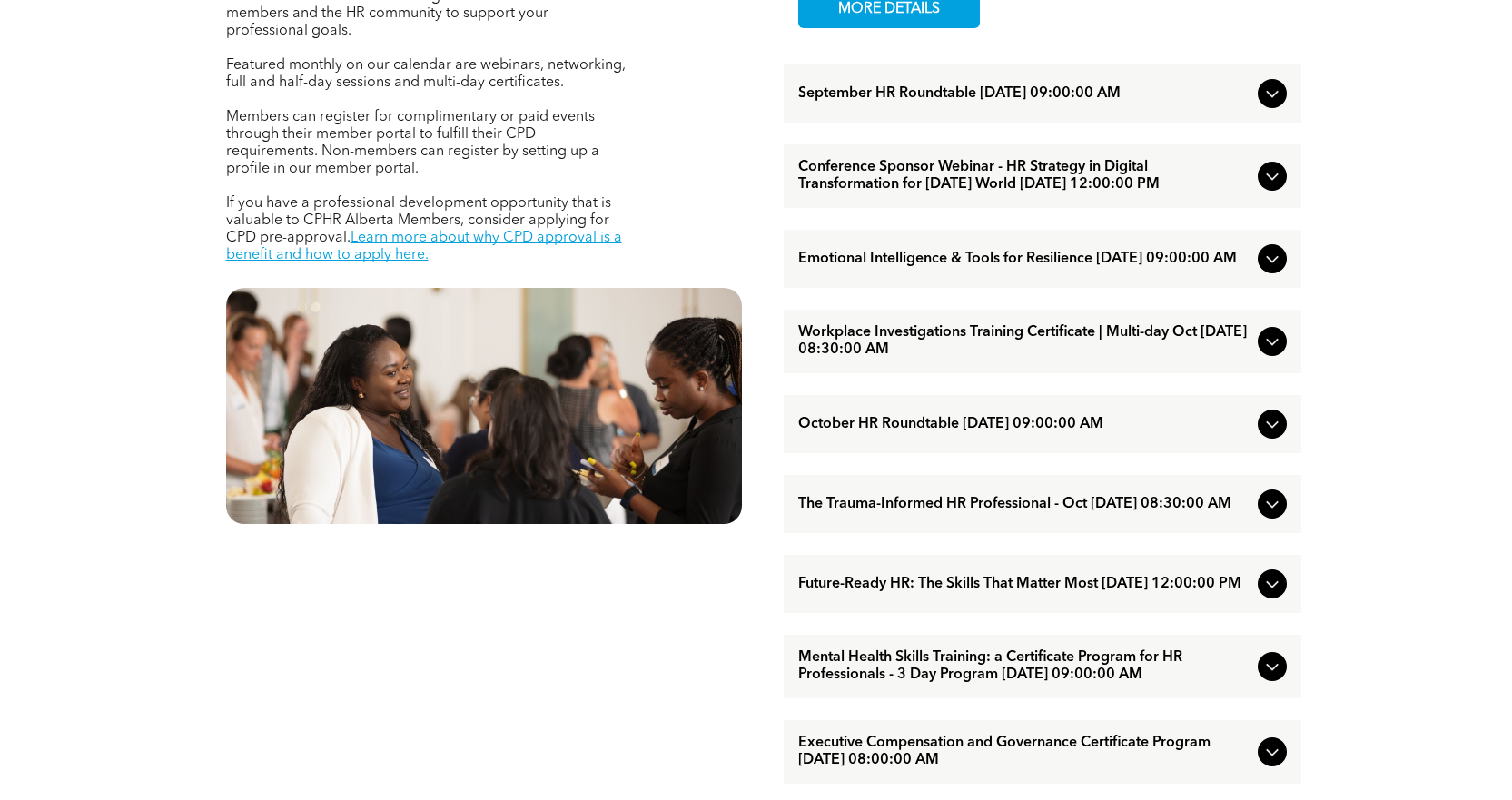
scroll to position [817, 0]
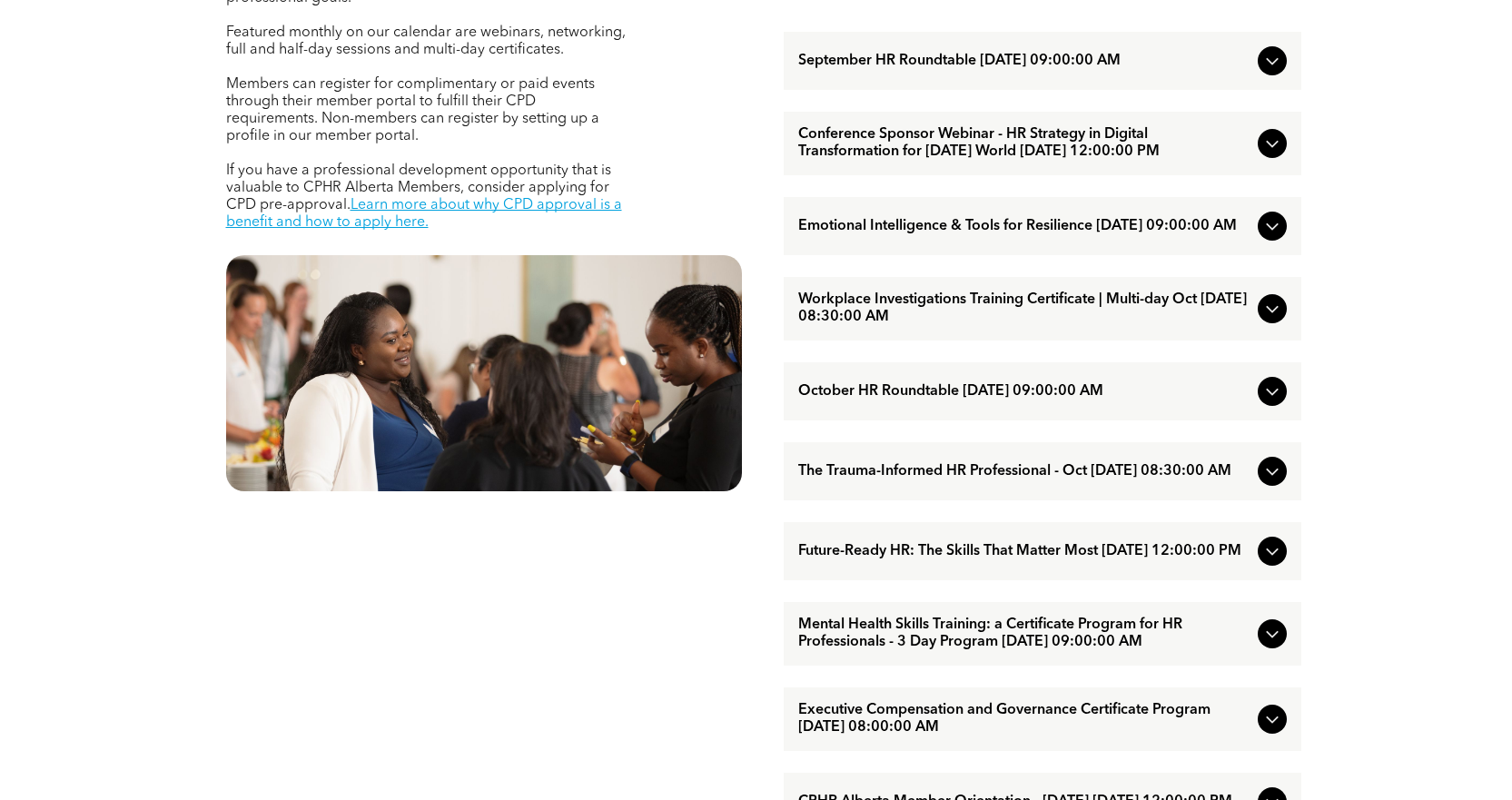
click at [1266, 237] on icon at bounding box center [1272, 226] width 22 height 22
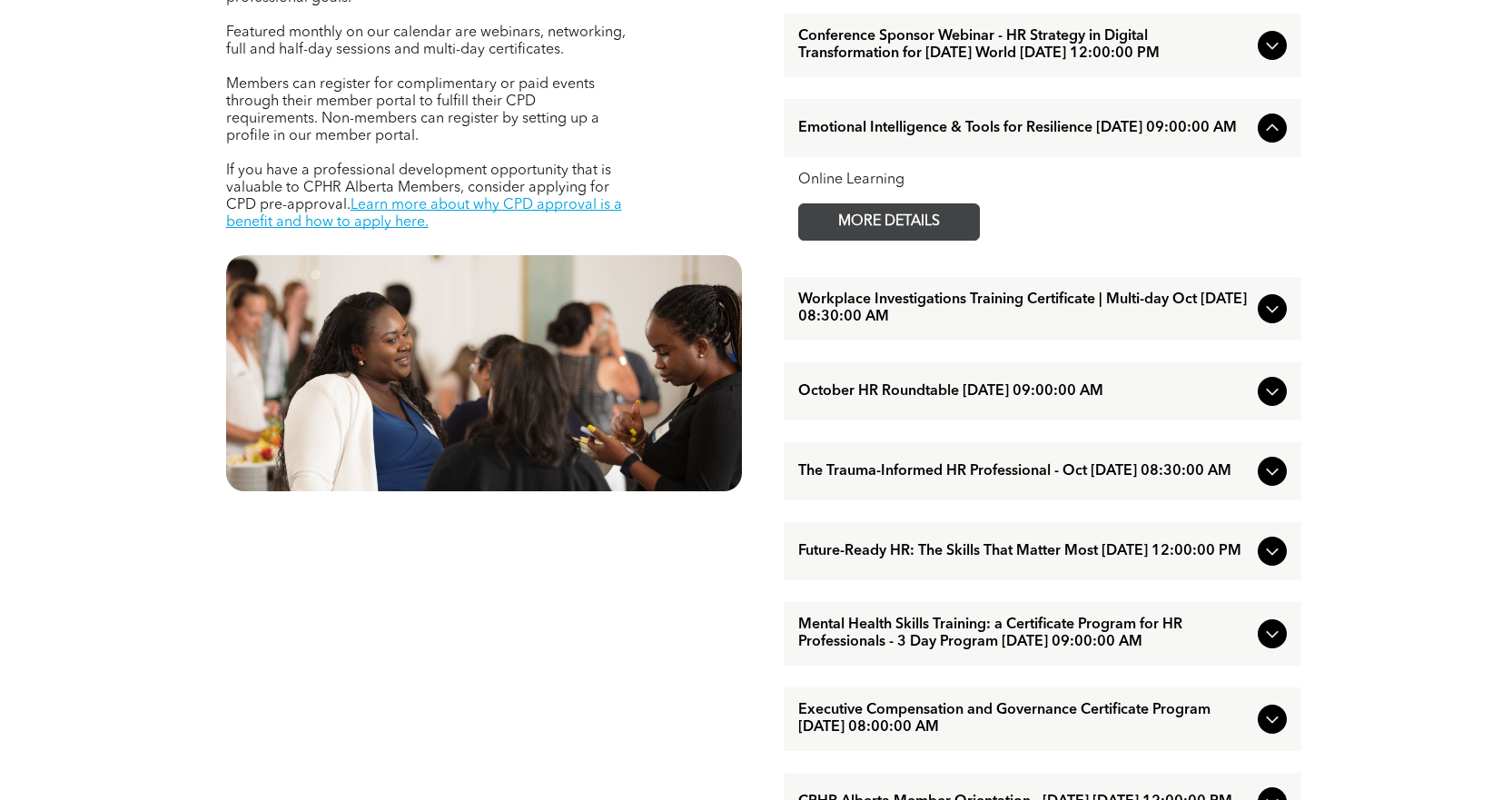
click at [898, 240] on span "MORE DETAILS" at bounding box center [888, 222] width 143 height 36
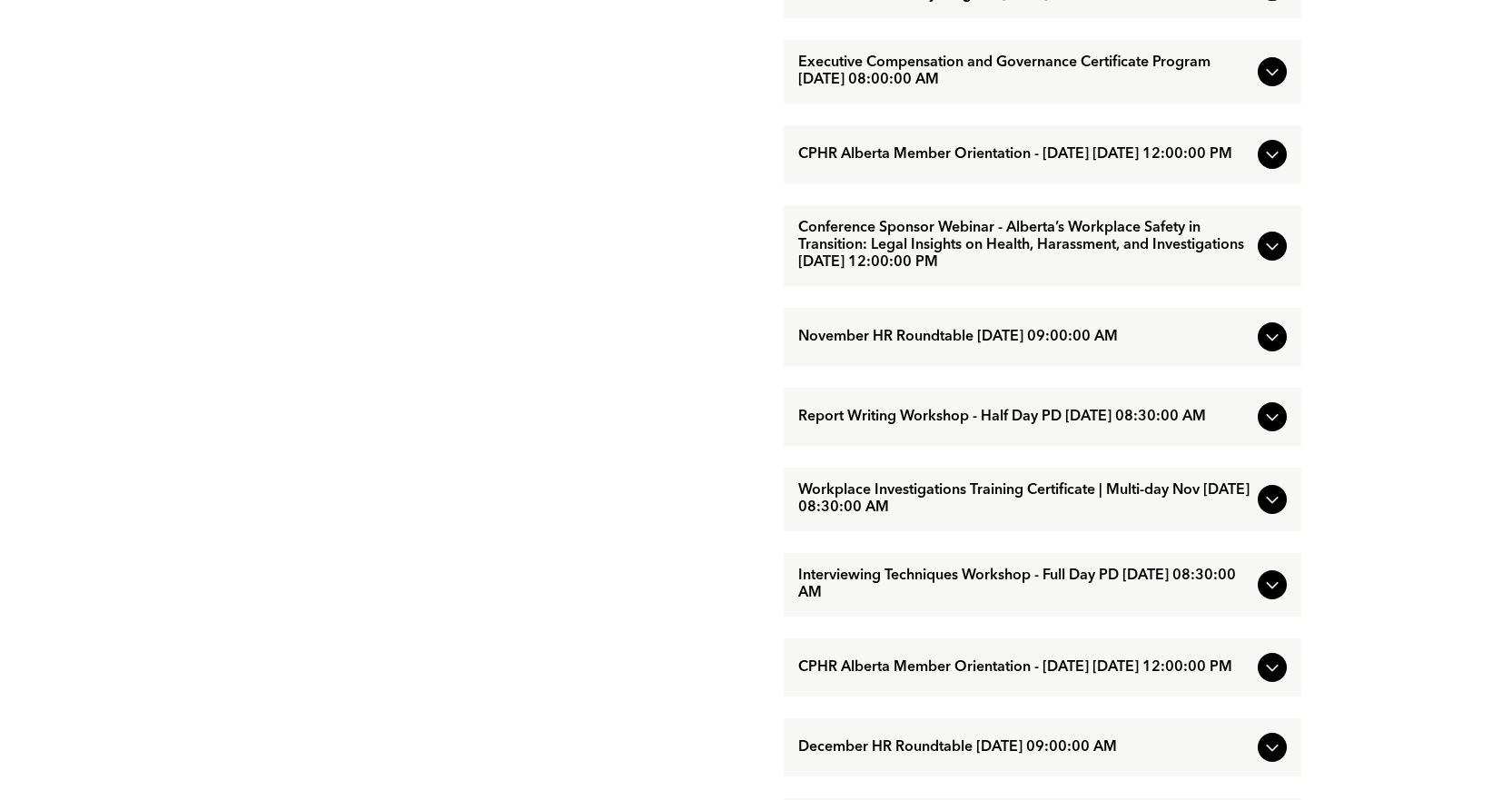
scroll to position [1544, 0]
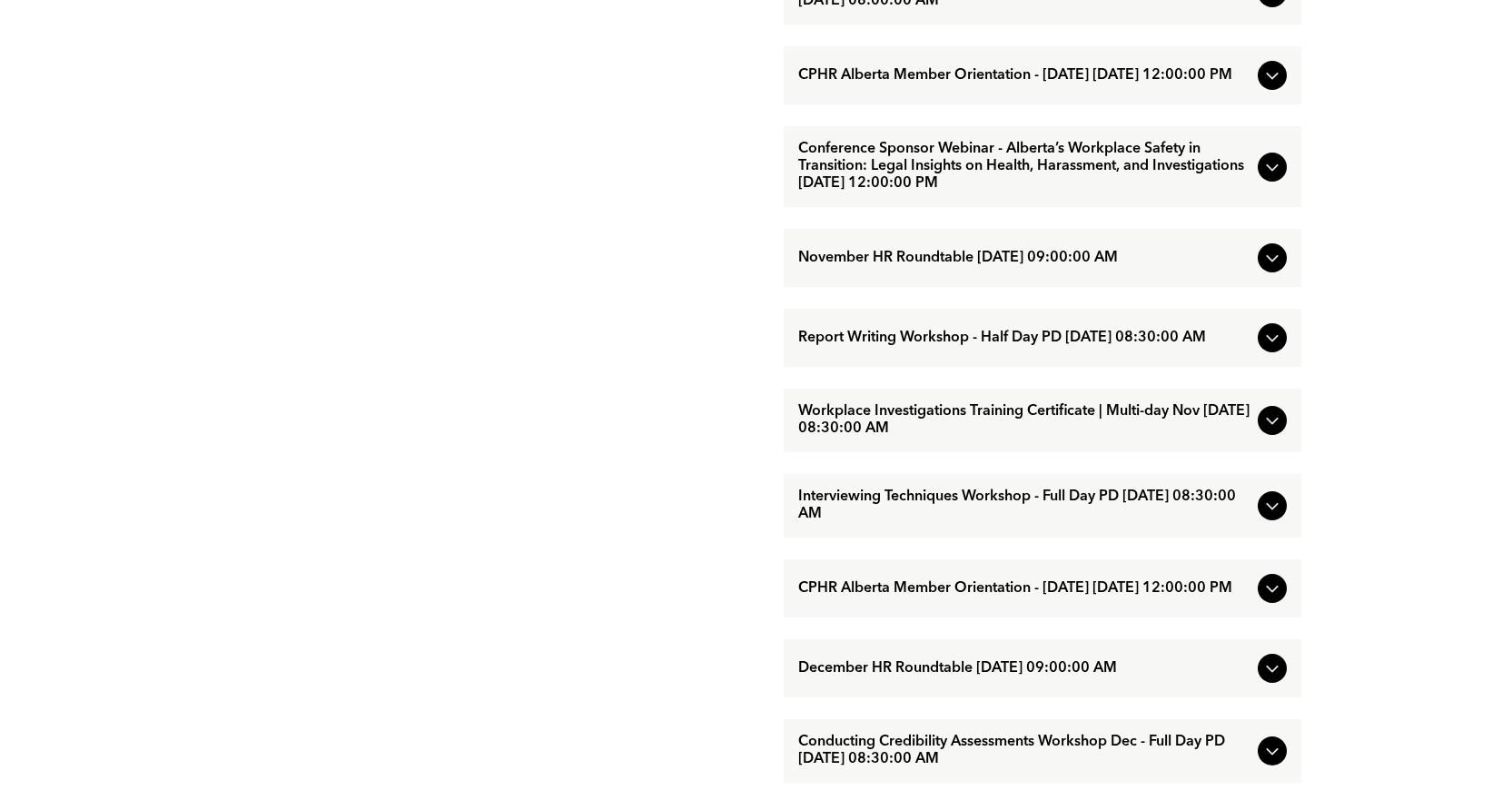
click at [1267, 348] on icon at bounding box center [1272, 337] width 22 height 22
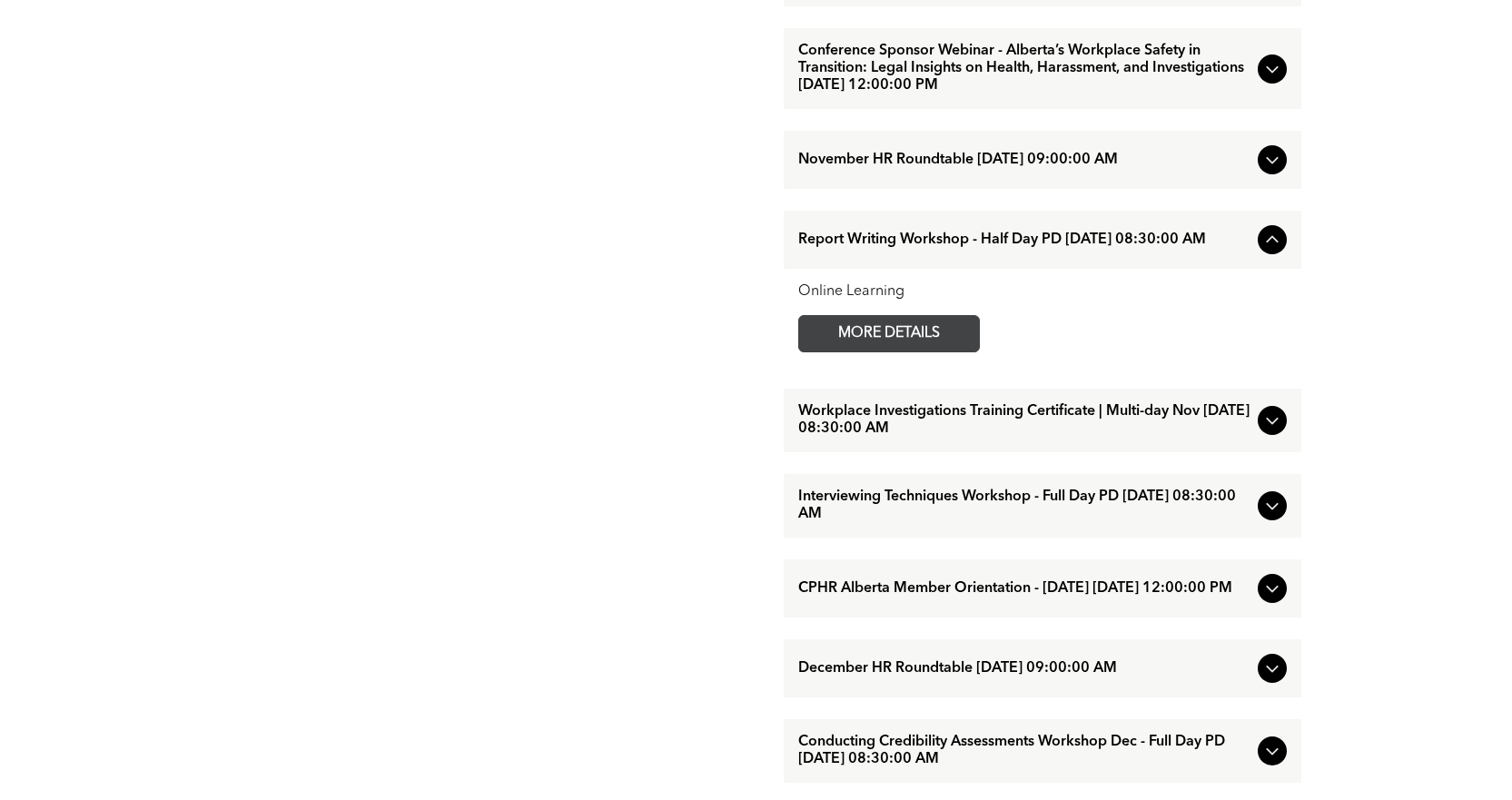
click at [919, 351] on span "MORE DETAILS" at bounding box center [888, 333] width 143 height 36
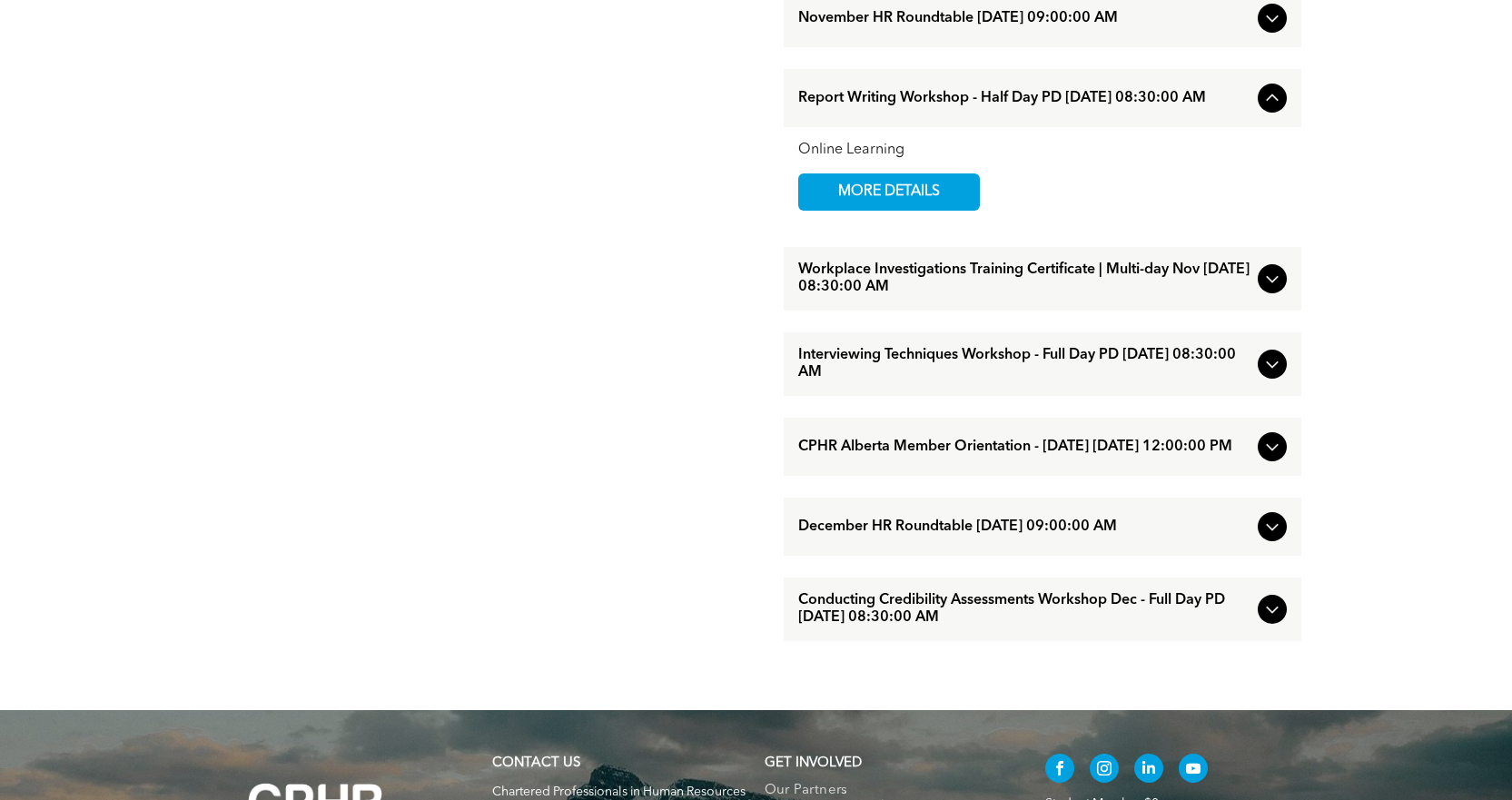
scroll to position [1725, 0]
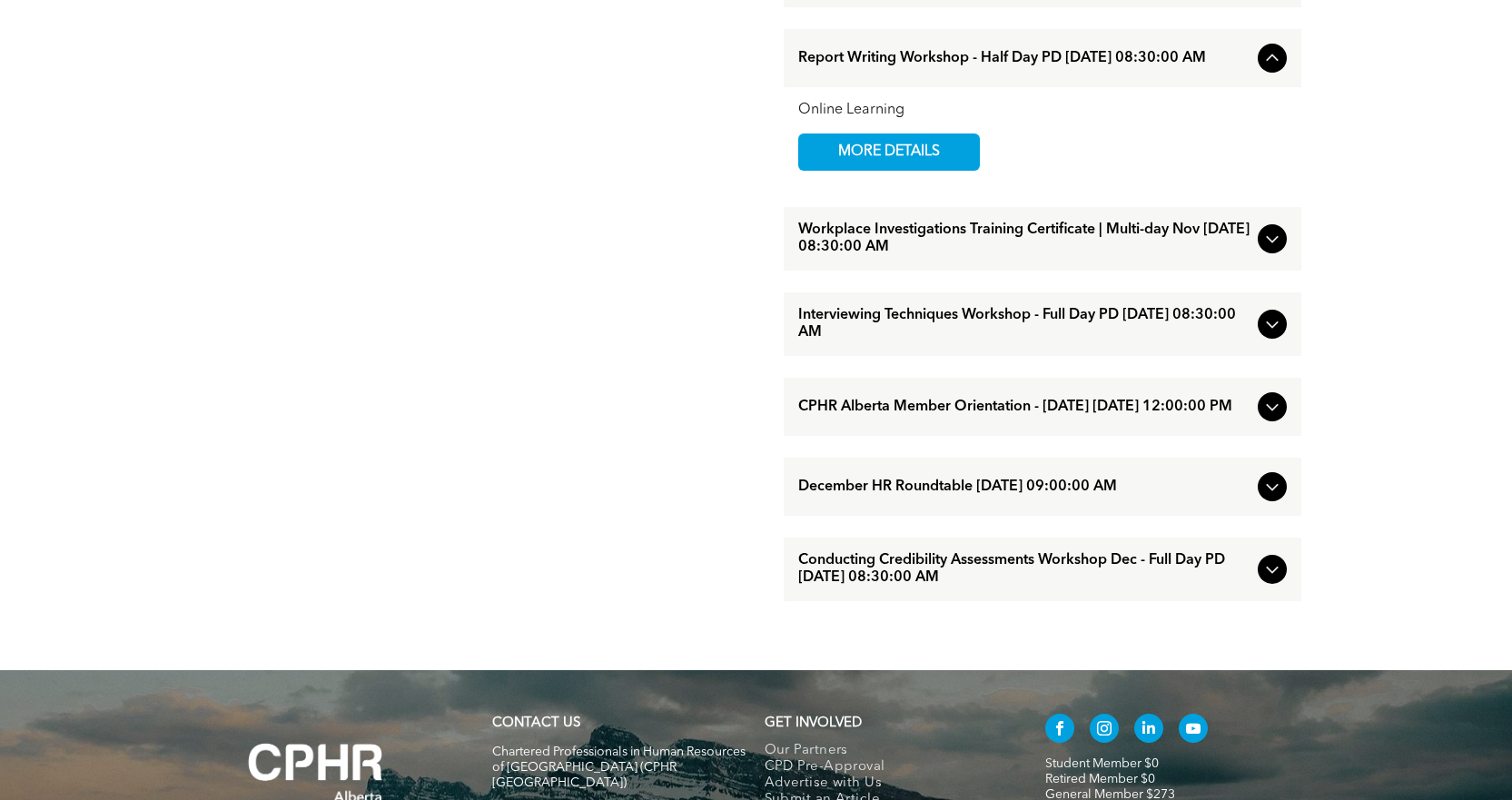
click at [1268, 580] on icon at bounding box center [1272, 569] width 22 height 22
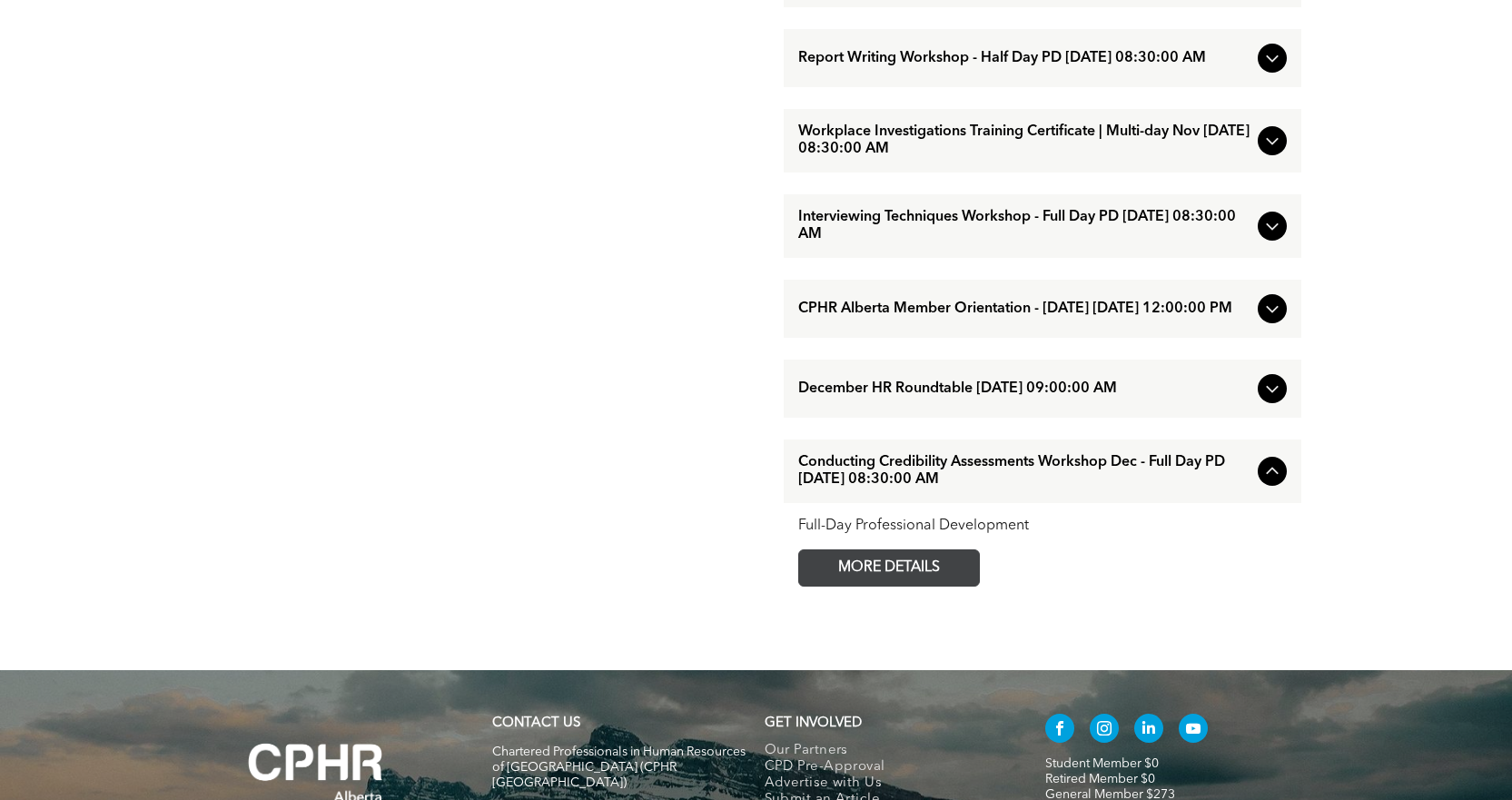
click at [947, 586] on span "MORE DETAILS" at bounding box center [888, 568] width 143 height 36
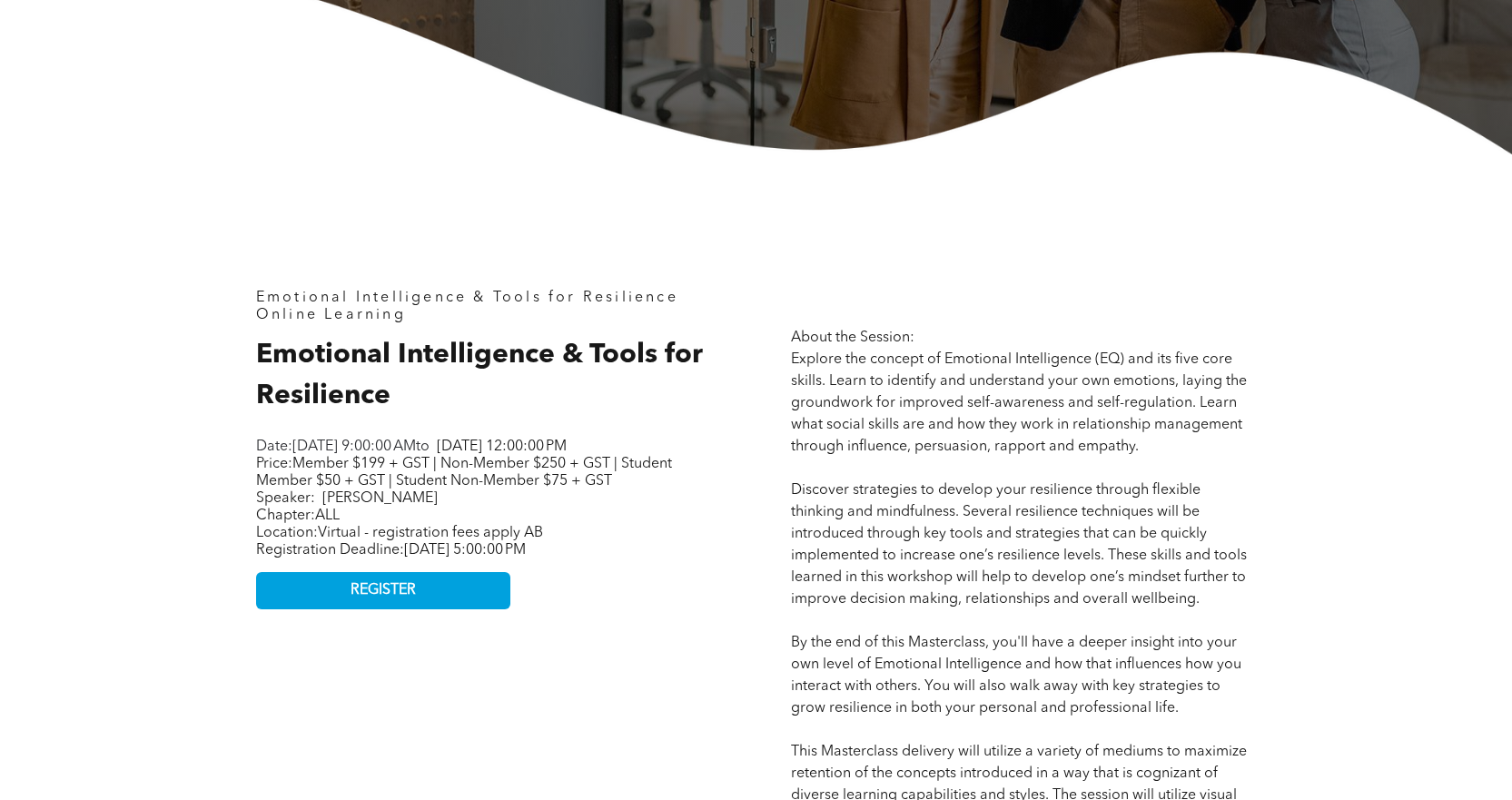
scroll to position [635, 0]
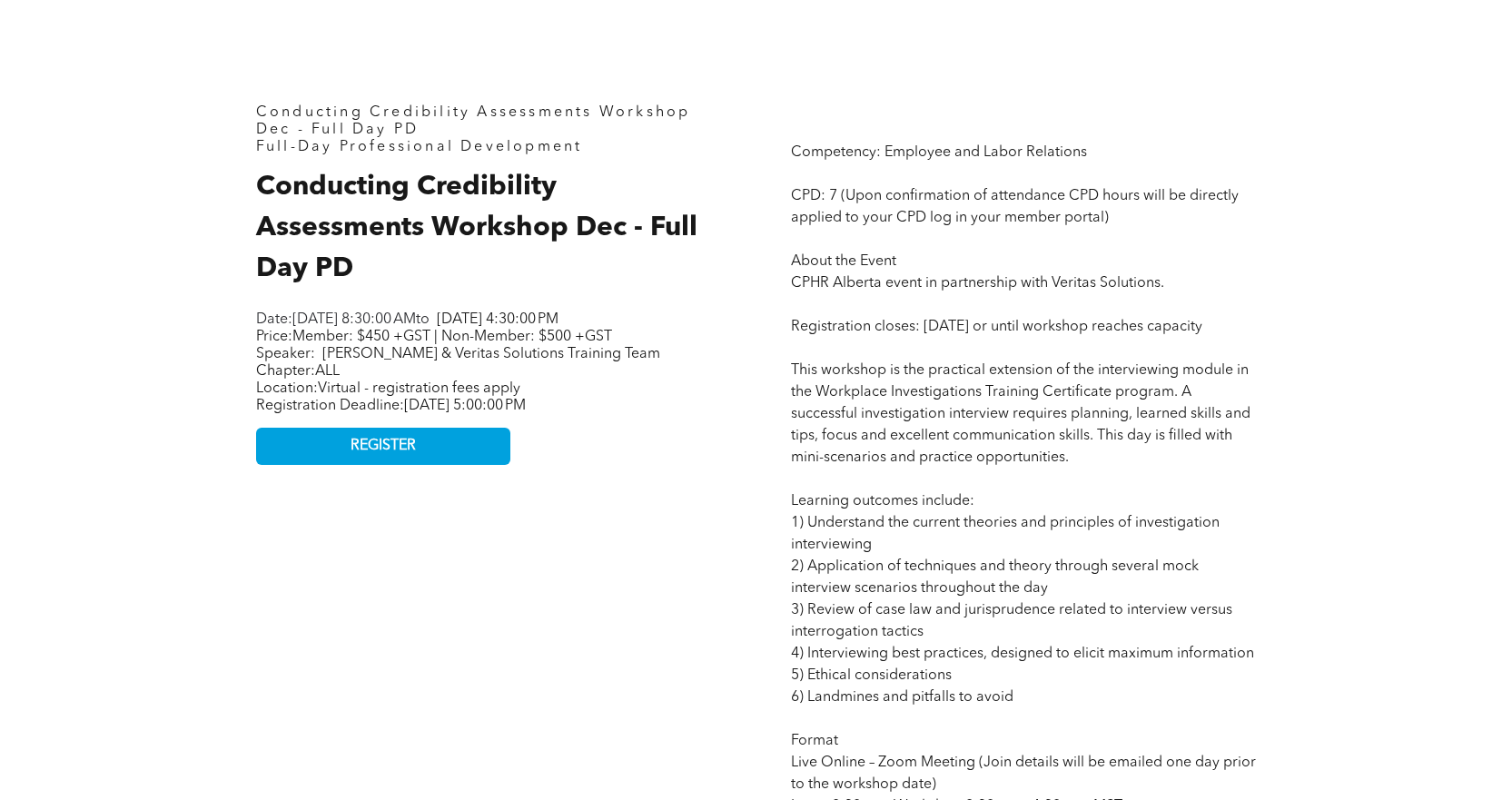
scroll to position [817, 0]
